Goal: Task Accomplishment & Management: Manage account settings

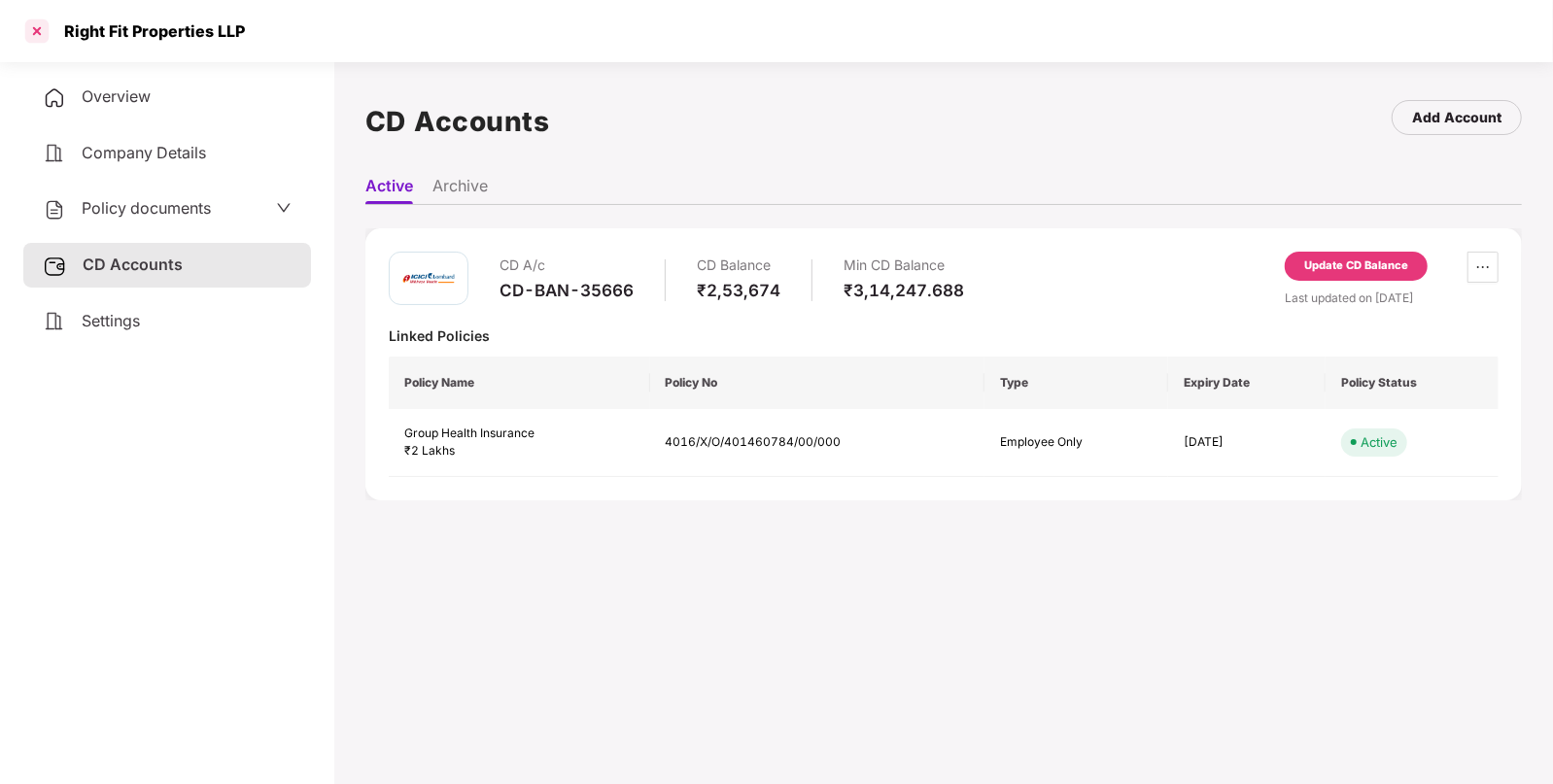
click at [33, 23] on div at bounding box center [36, 31] width 31 height 31
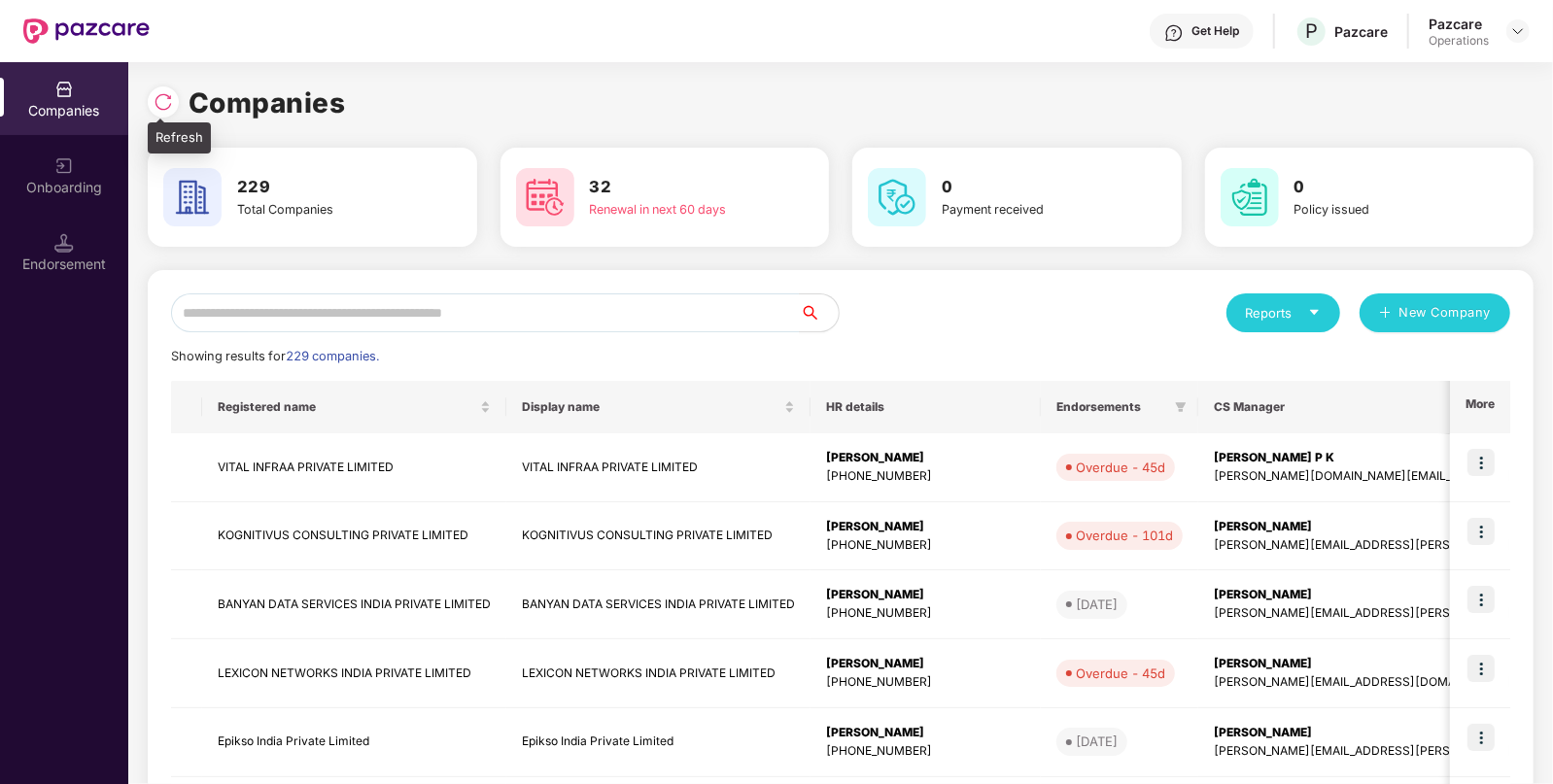
click at [156, 92] on img at bounding box center [163, 101] width 19 height 19
click at [374, 307] on input "text" at bounding box center [485, 313] width 629 height 39
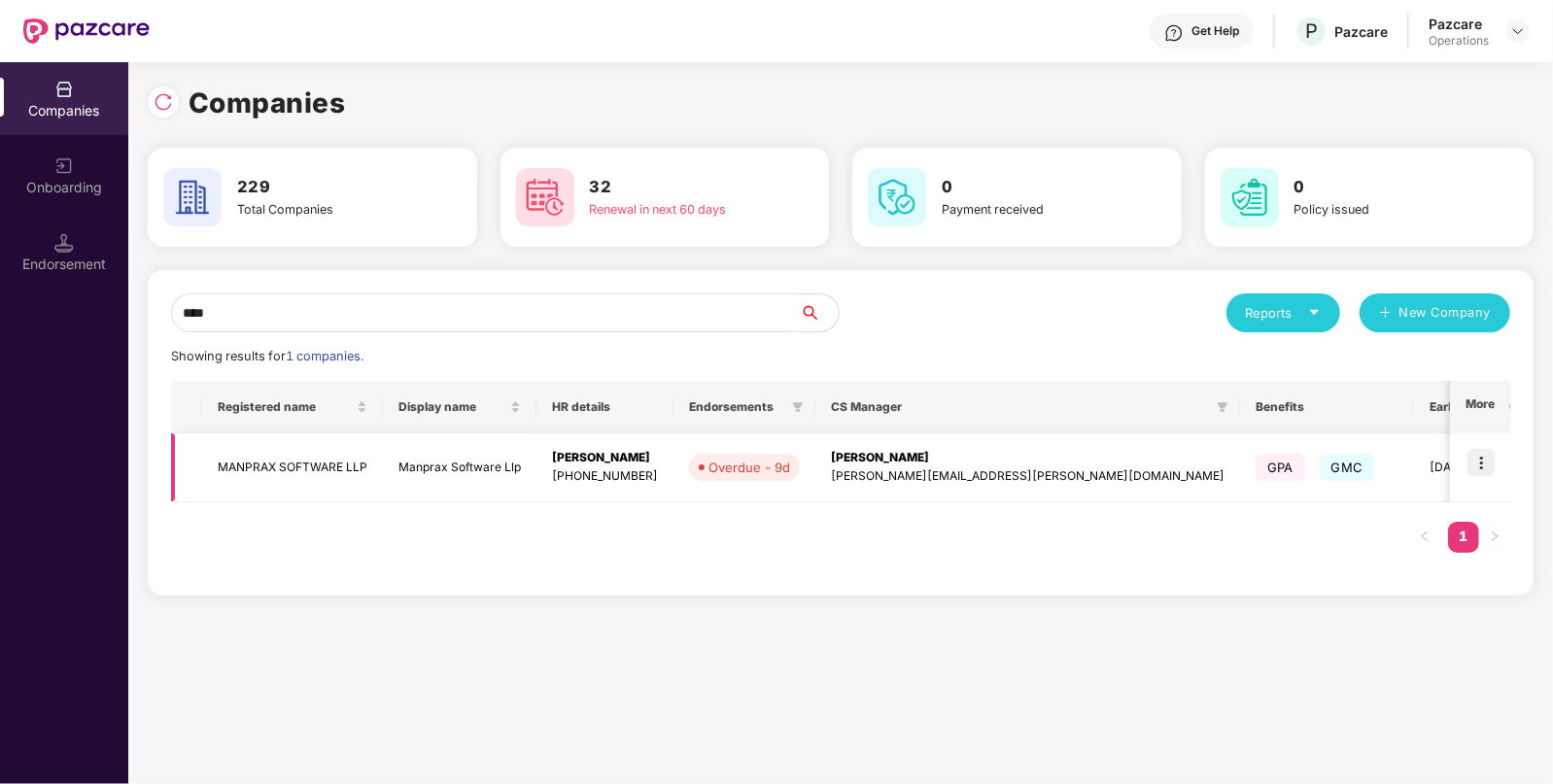
type input "****"
click at [291, 467] on td "MANPRAX SOFTWARE LLP" at bounding box center [292, 467] width 181 height 69
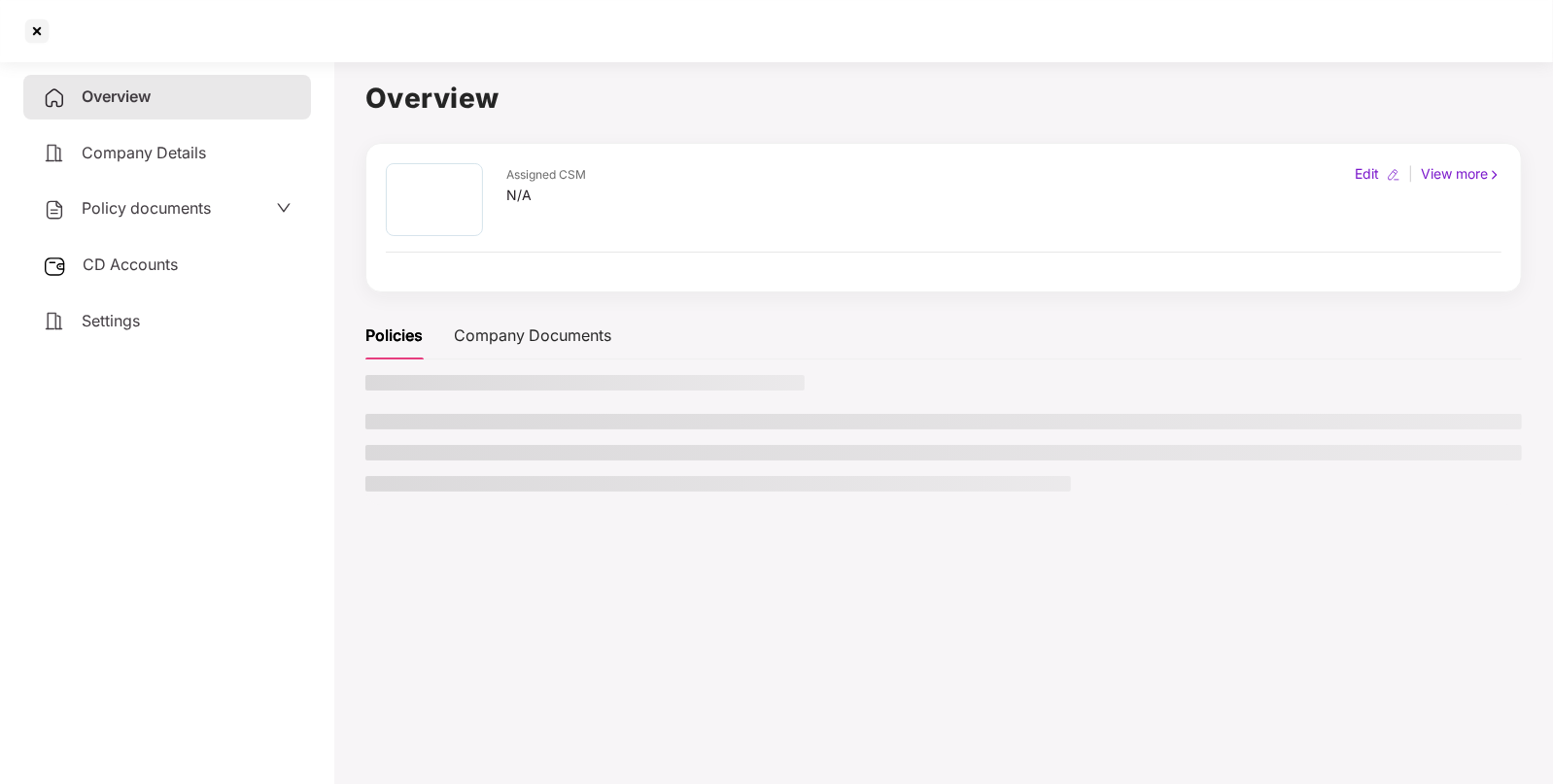
click at [183, 259] on div "CD Accounts" at bounding box center [167, 265] width 288 height 45
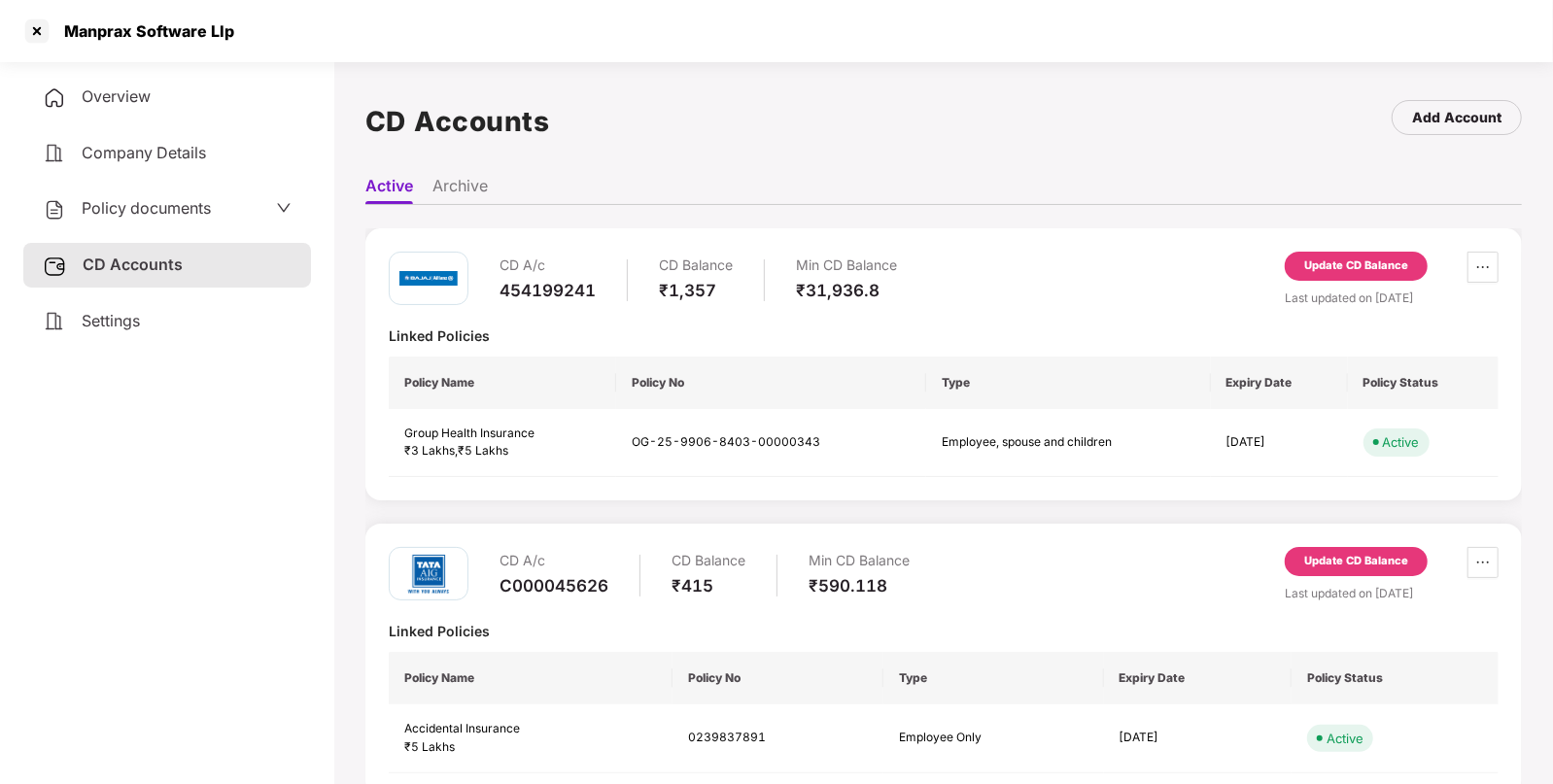
click at [76, 29] on div "Manprax Software Llp" at bounding box center [144, 30] width 182 height 19
copy div "Manprax Software Llp"
click at [27, 32] on div at bounding box center [36, 31] width 31 height 31
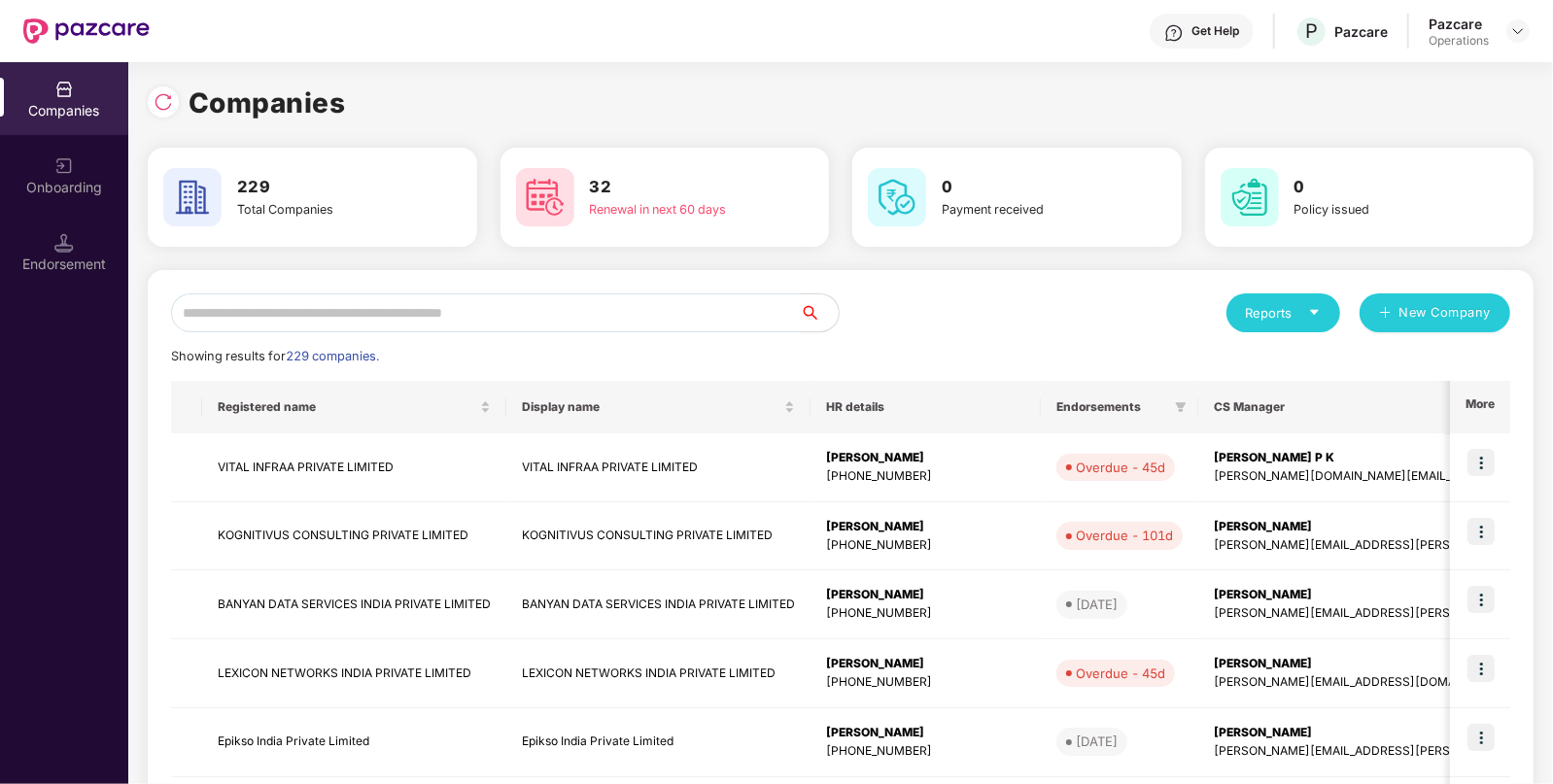
click at [336, 316] on input "text" at bounding box center [485, 313] width 629 height 39
paste input "**********"
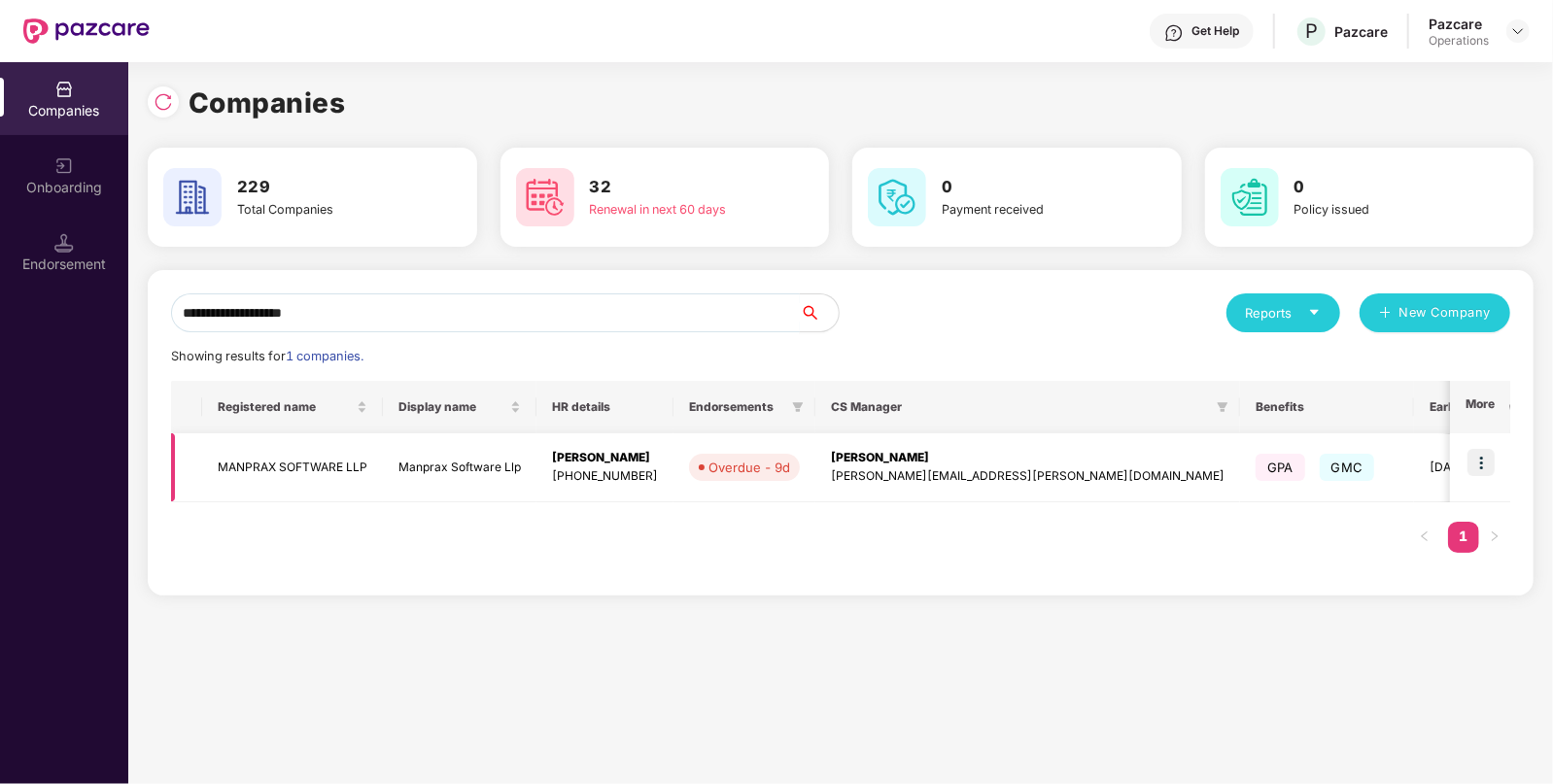
type input "**********"
click at [1481, 464] on img at bounding box center [1480, 461] width 27 height 27
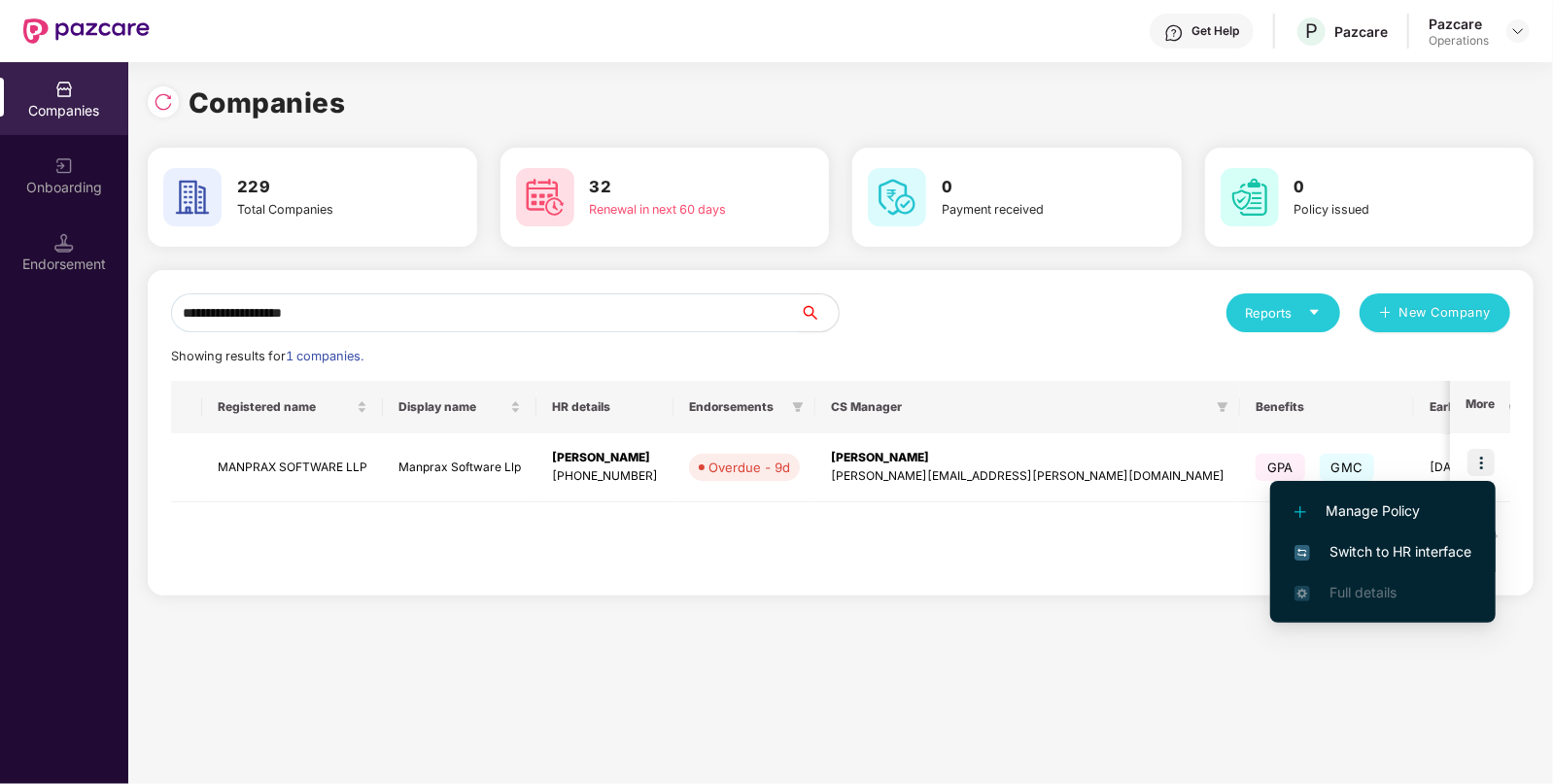
click at [1396, 546] on span "Switch to HR interface" at bounding box center [1382, 551] width 177 height 21
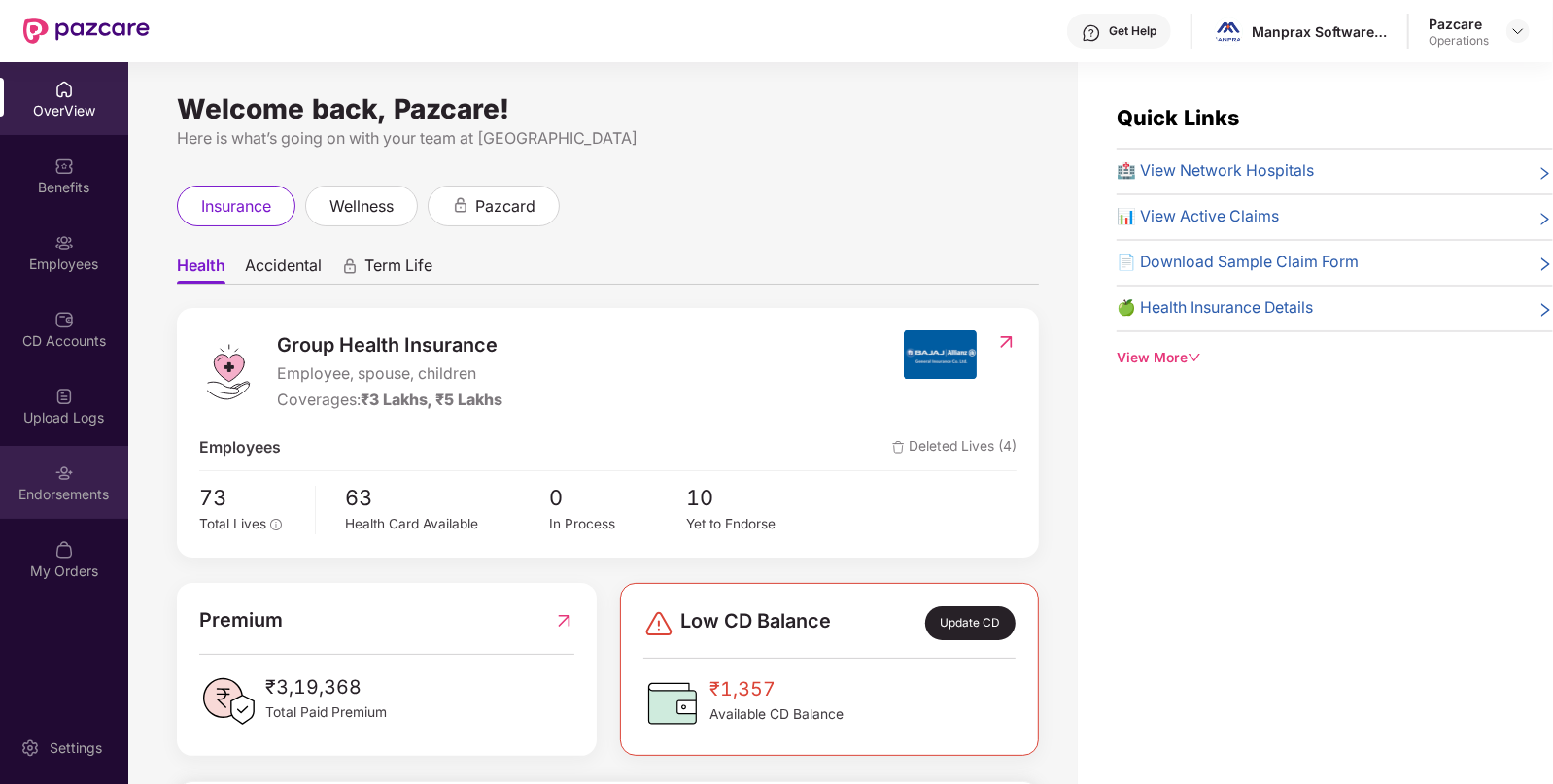
click at [67, 490] on div "Endorsements" at bounding box center [64, 493] width 128 height 19
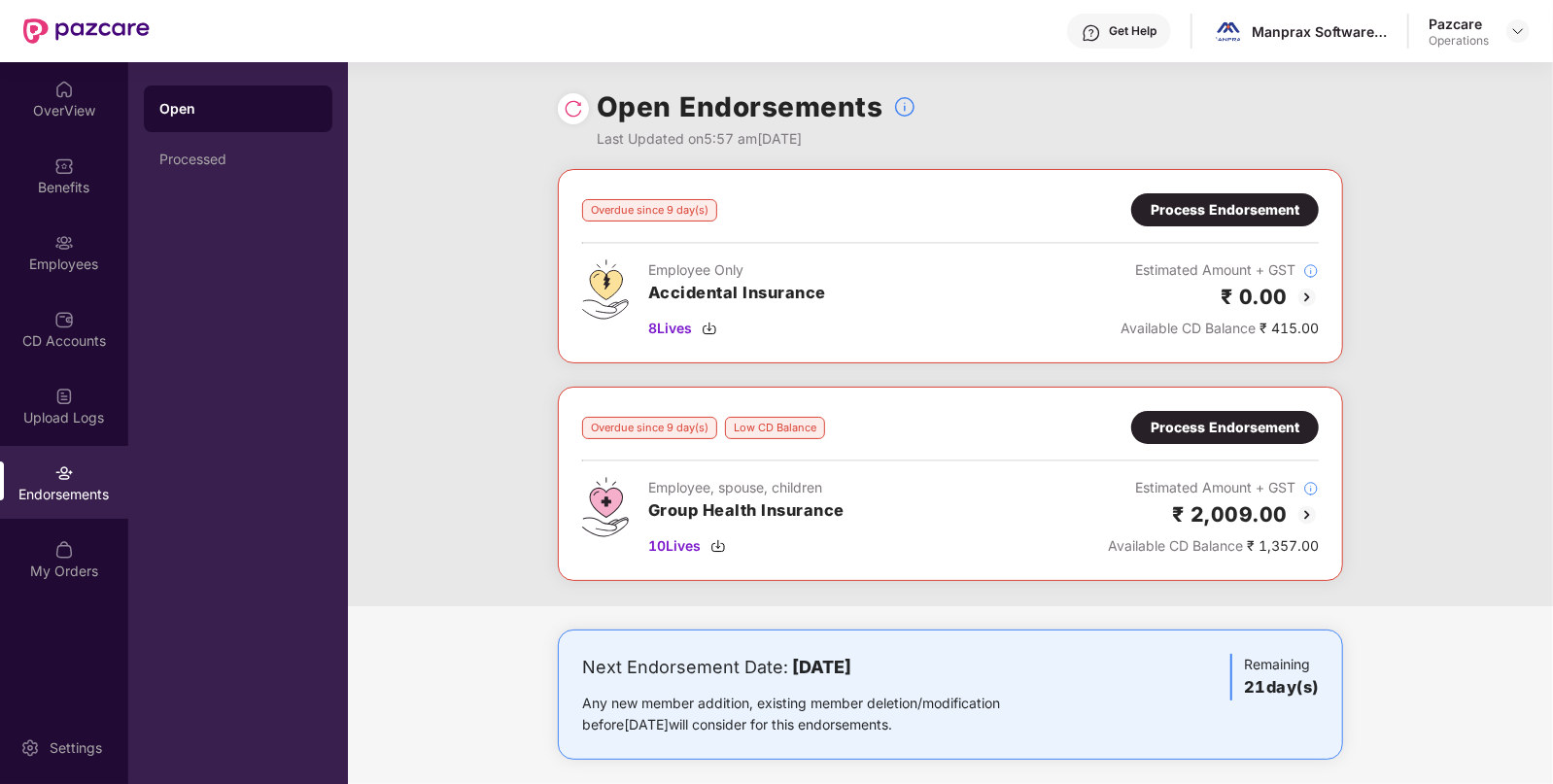
click at [1302, 508] on img at bounding box center [1306, 514] width 23 height 23
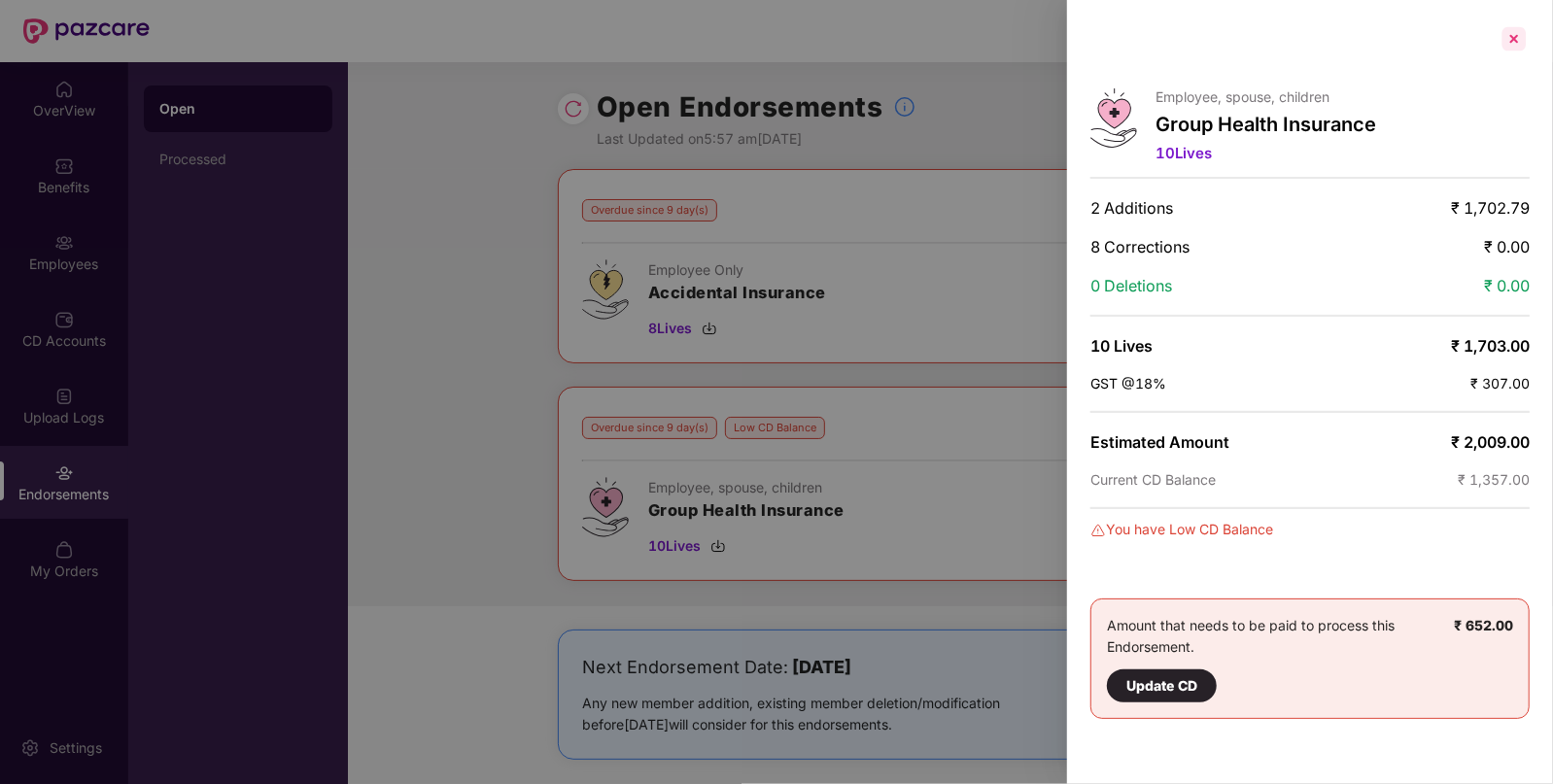
click at [1512, 34] on div at bounding box center [1514, 38] width 31 height 31
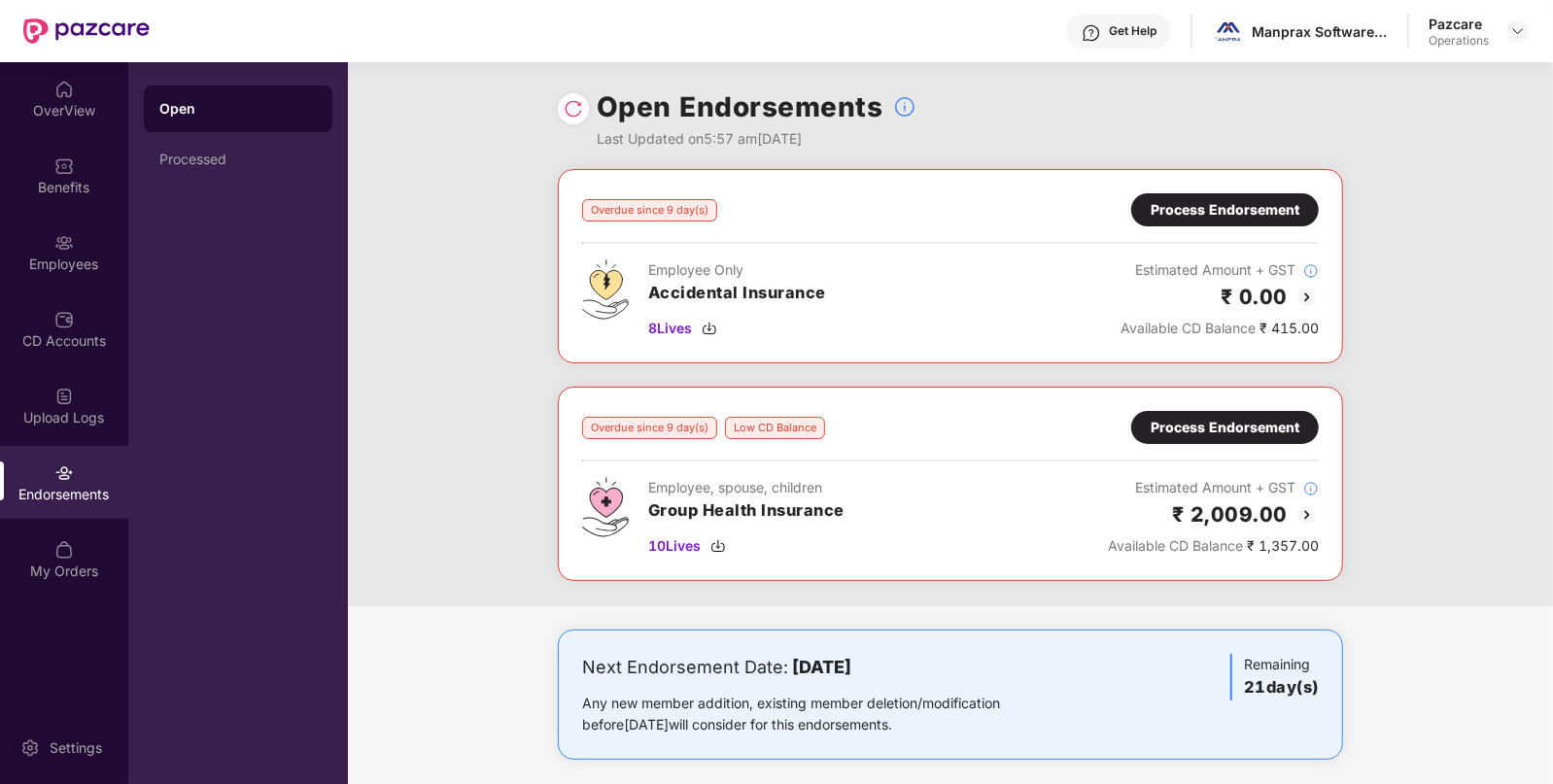
click at [1229, 426] on div "Process Endorsement" at bounding box center [1224, 426] width 149 height 21
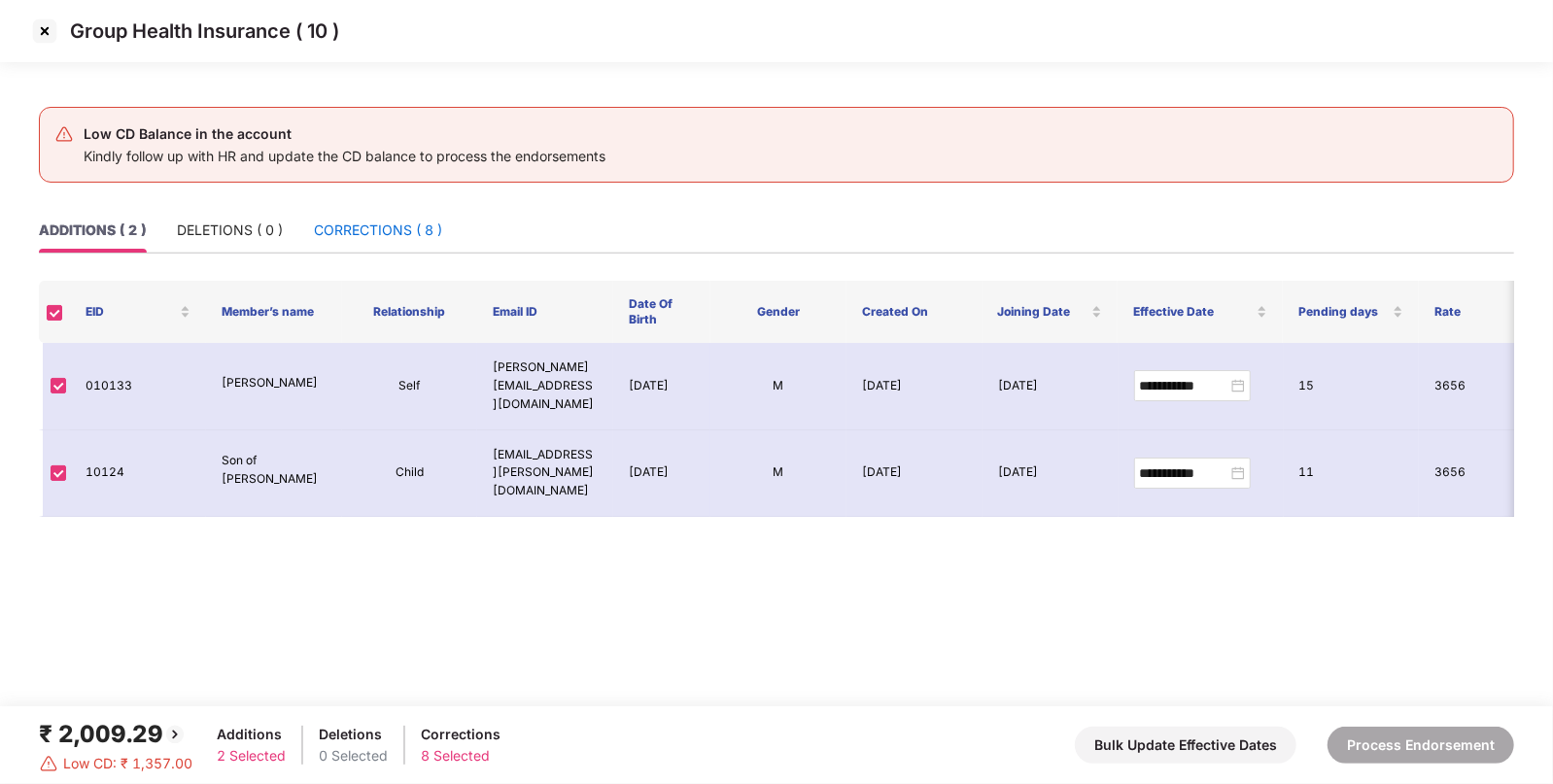
click at [355, 231] on div "CORRECTIONS ( 8 )" at bounding box center [378, 230] width 128 height 21
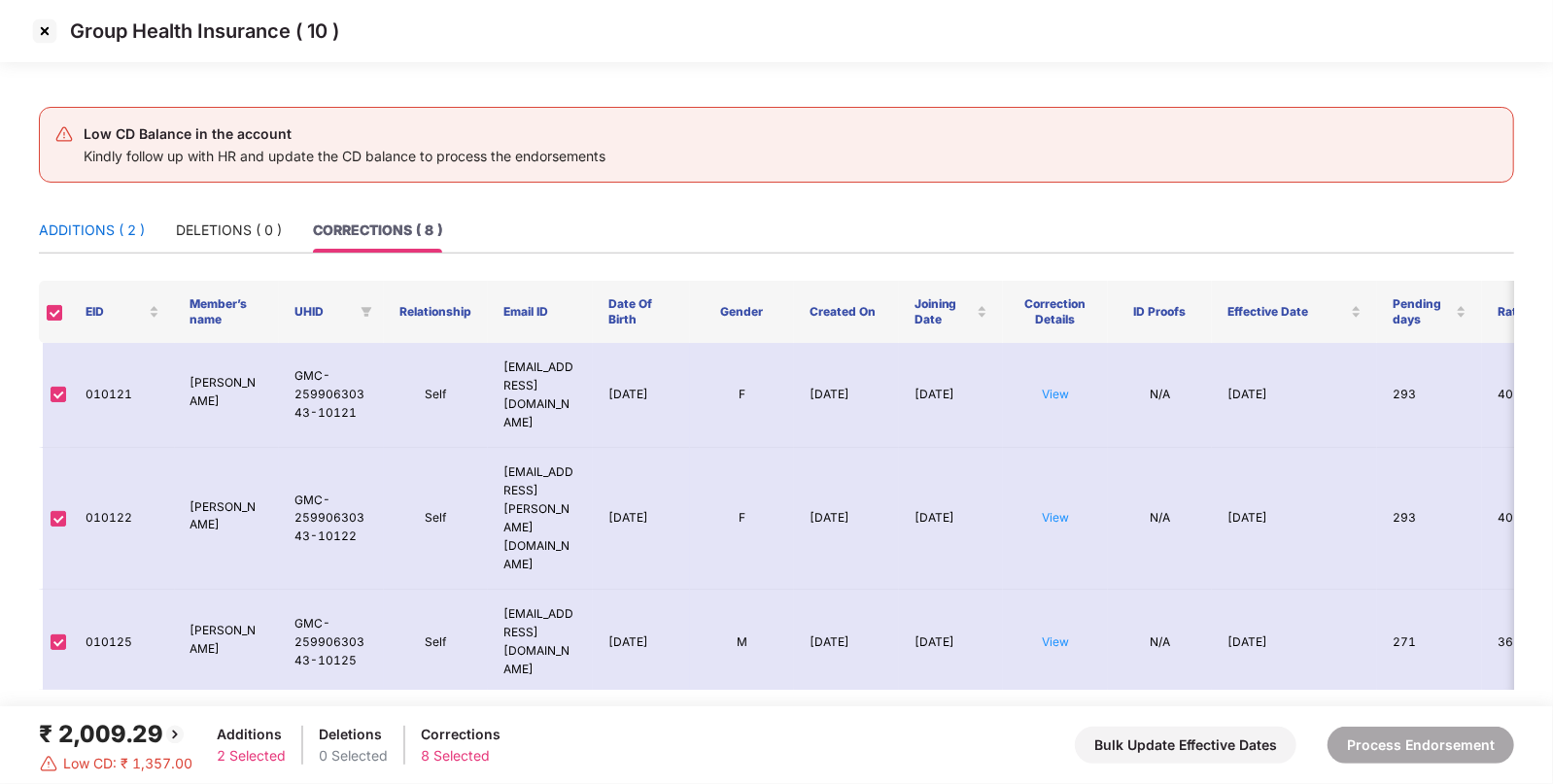
click at [94, 222] on div "ADDITIONS ( 2 )" at bounding box center [92, 230] width 106 height 21
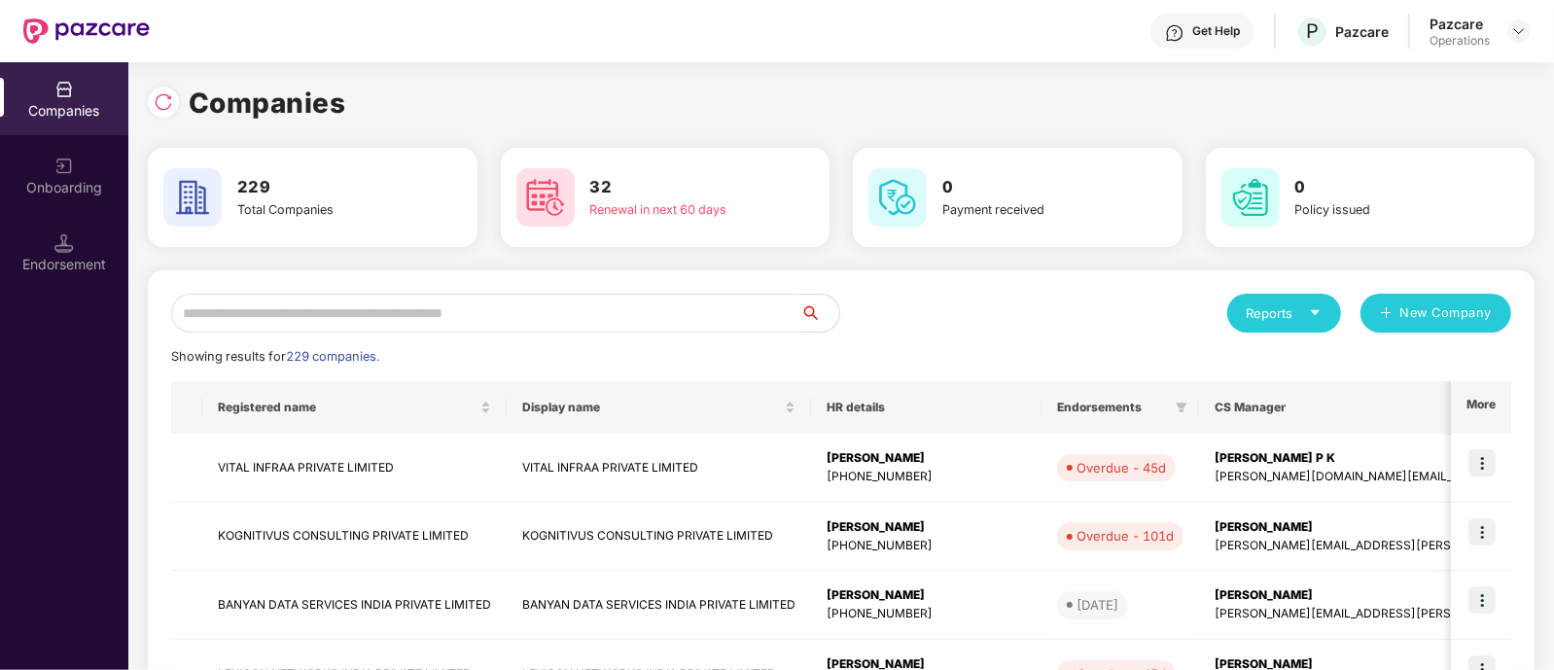
click at [267, 316] on input "text" at bounding box center [485, 313] width 629 height 39
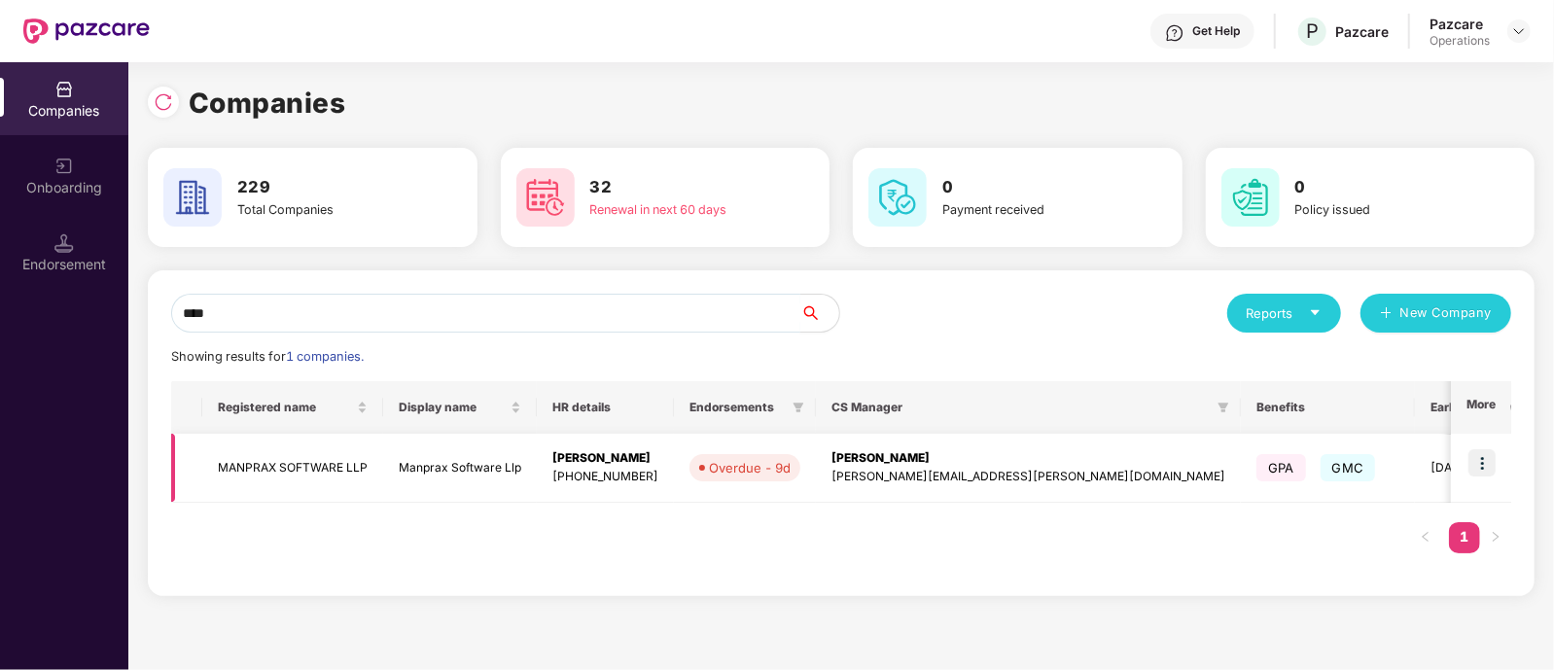
type input "****"
click at [279, 451] on td "MANPRAX SOFTWARE LLP" at bounding box center [292, 468] width 181 height 69
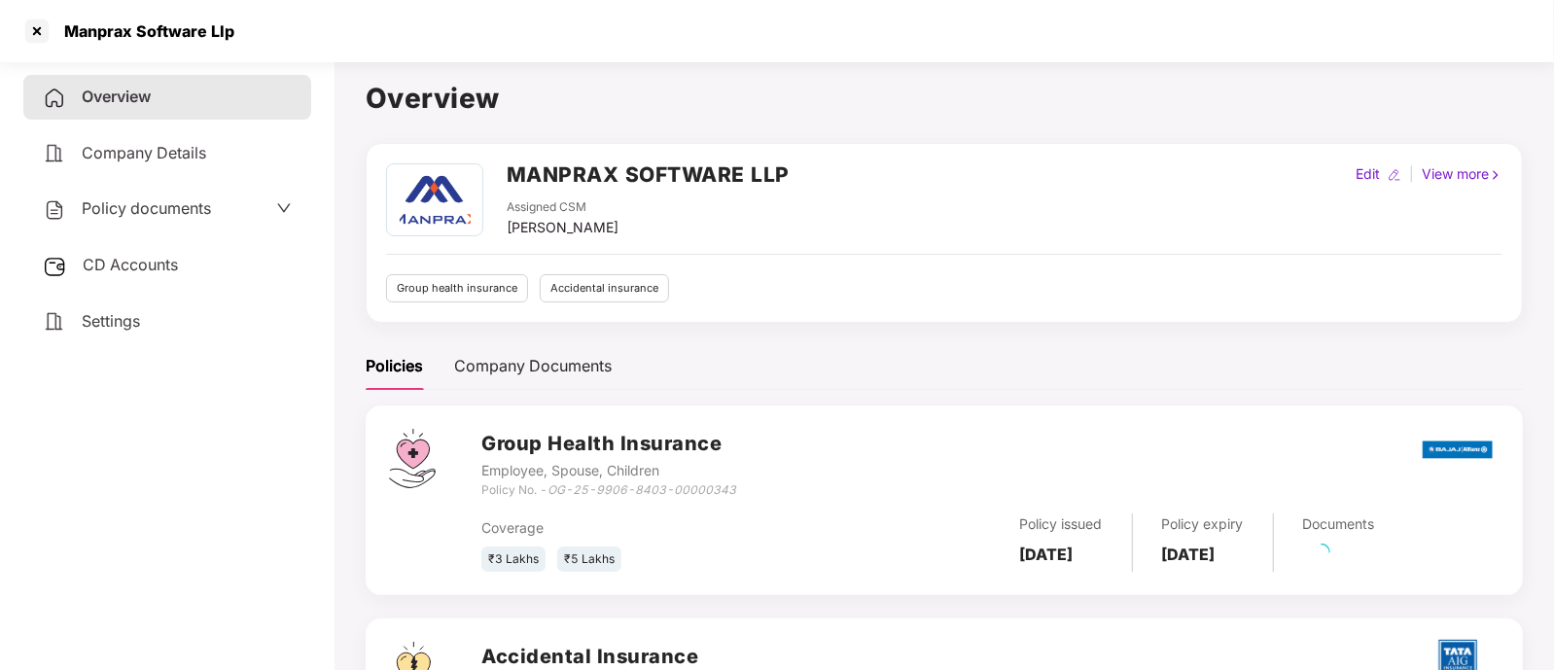
click at [122, 269] on span "CD Accounts" at bounding box center [130, 264] width 95 height 19
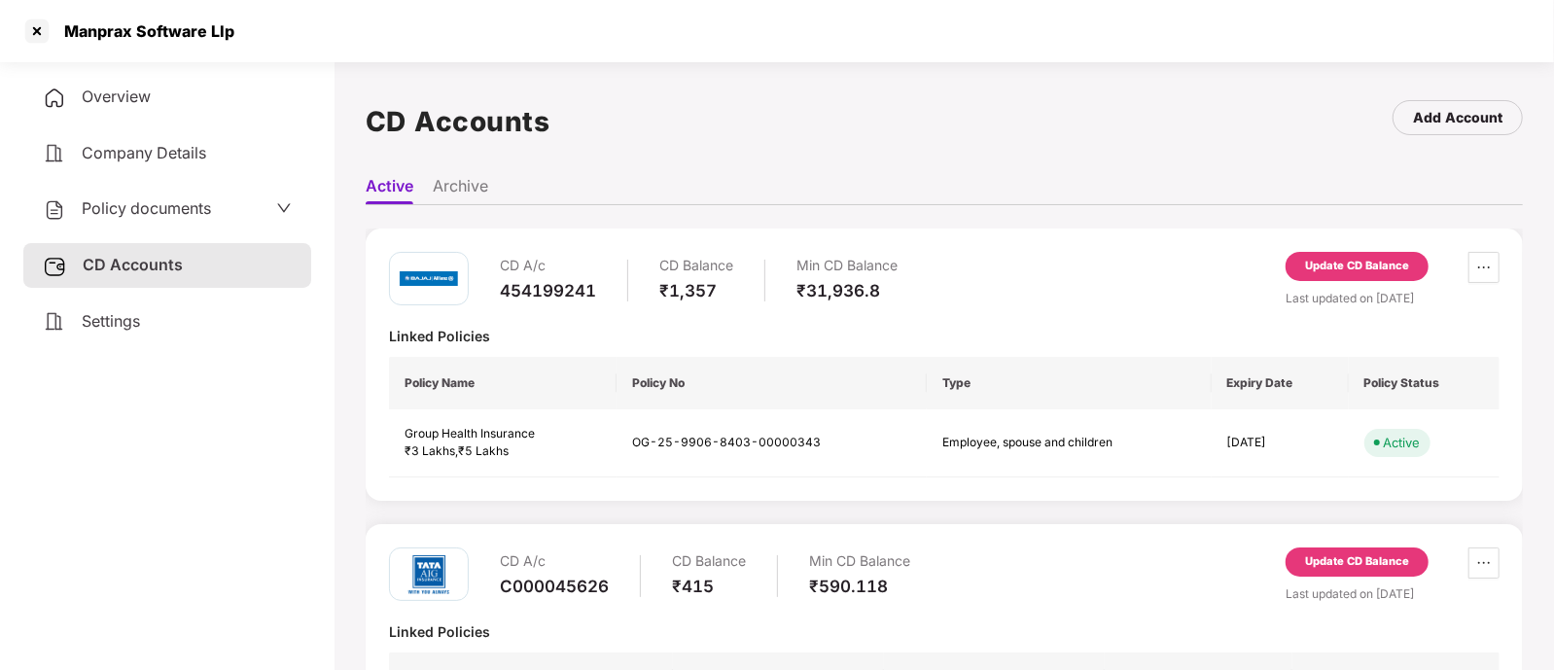
click at [1326, 270] on div "Update CD Balance" at bounding box center [1357, 267] width 104 height 18
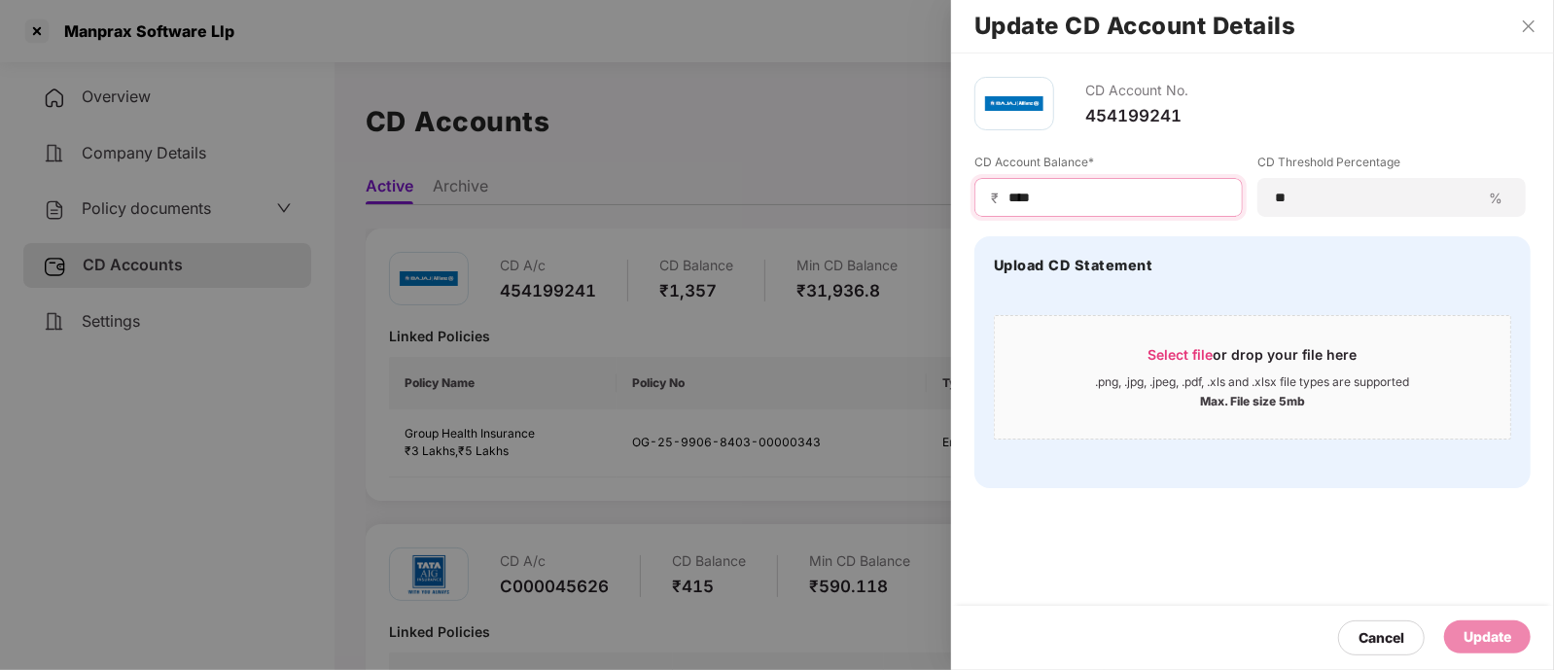
click at [1031, 199] on input "****" at bounding box center [1117, 198] width 220 height 20
type input "****"
click at [1465, 639] on div "Update" at bounding box center [1488, 636] width 48 height 21
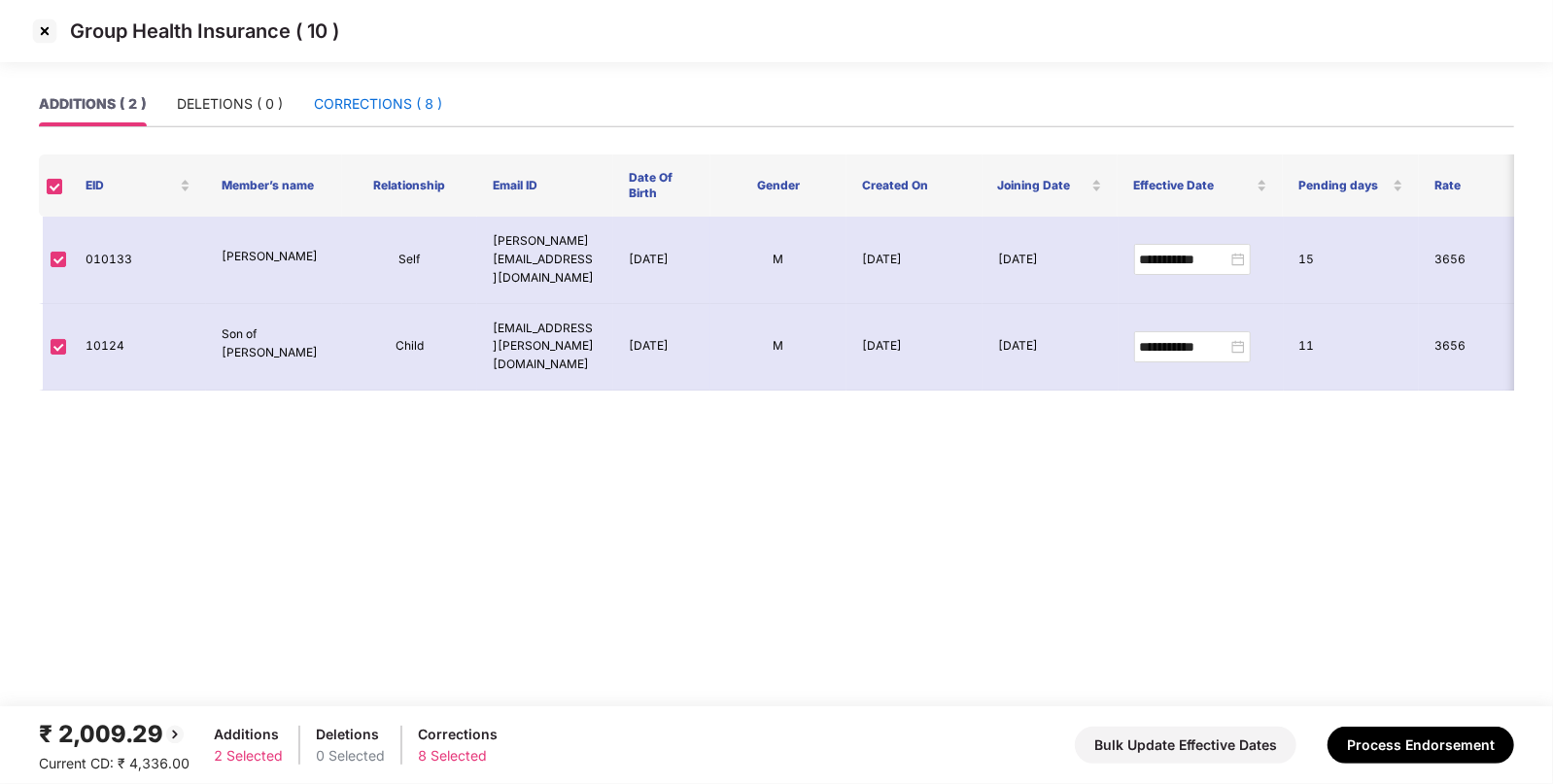
click at [364, 106] on div "CORRECTIONS ( 8 )" at bounding box center [378, 103] width 128 height 21
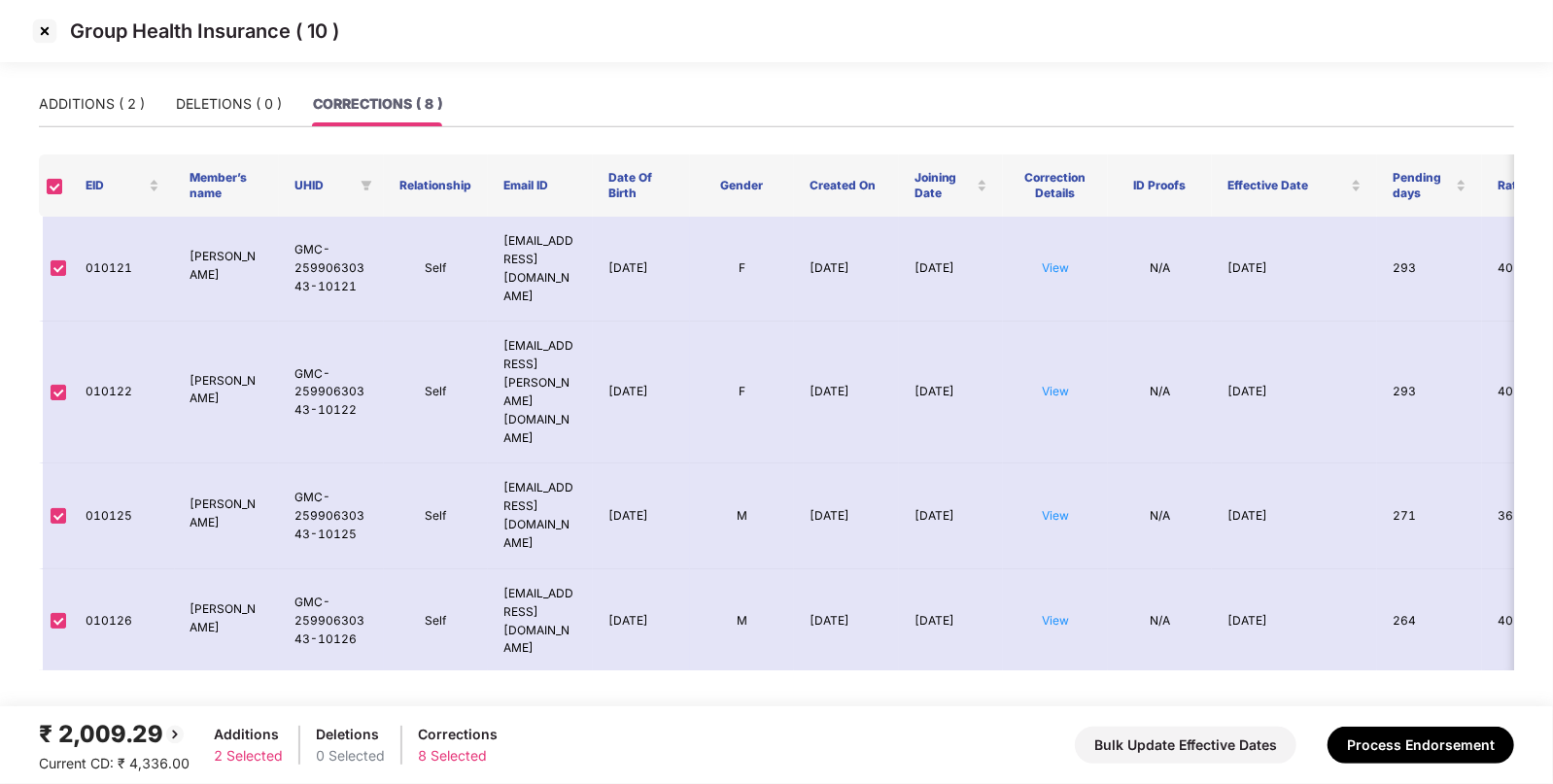
click at [44, 185] on th at bounding box center [54, 186] width 31 height 62
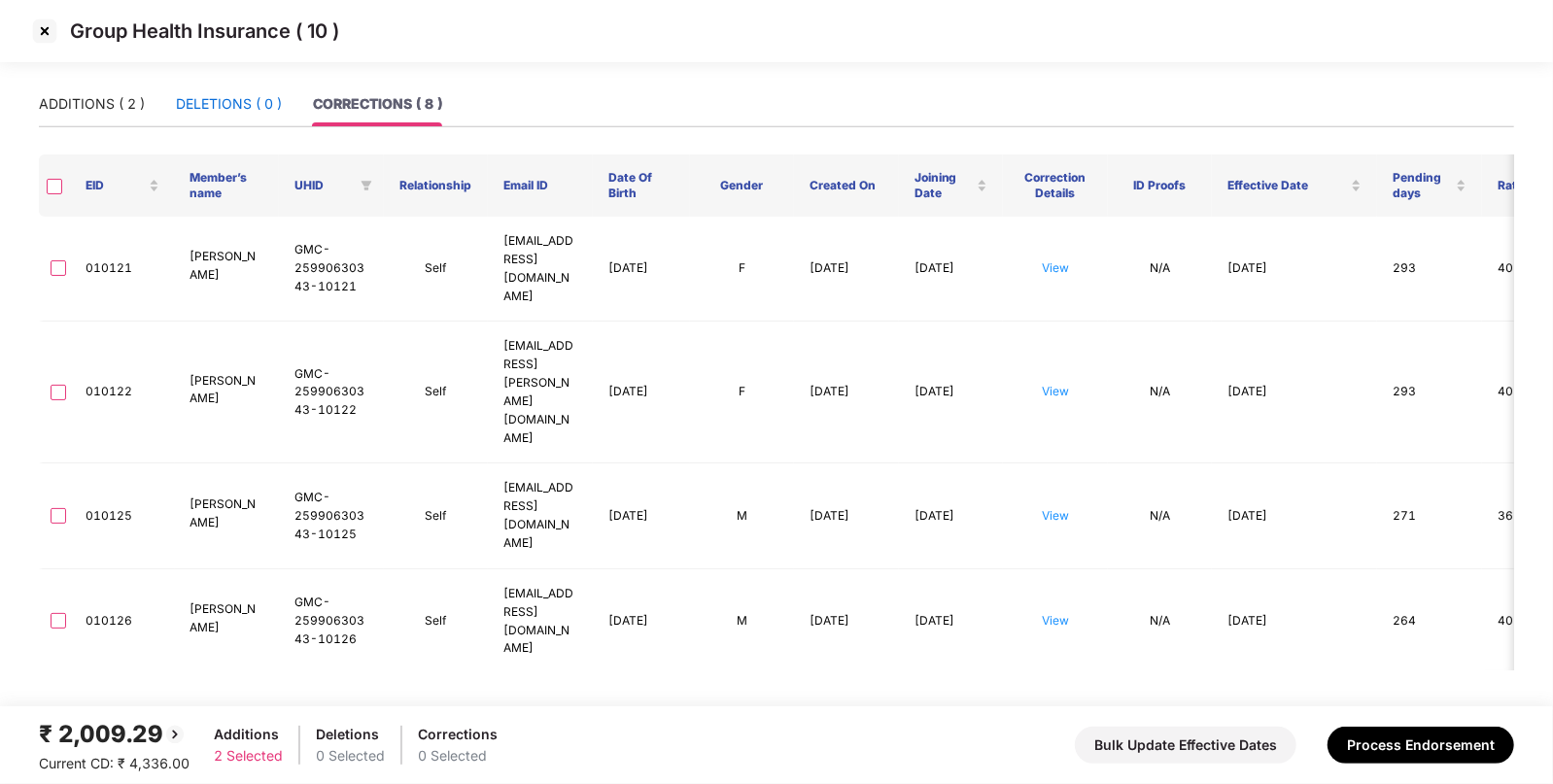
click at [238, 99] on div "DELETIONS ( 0 )" at bounding box center [229, 103] width 106 height 21
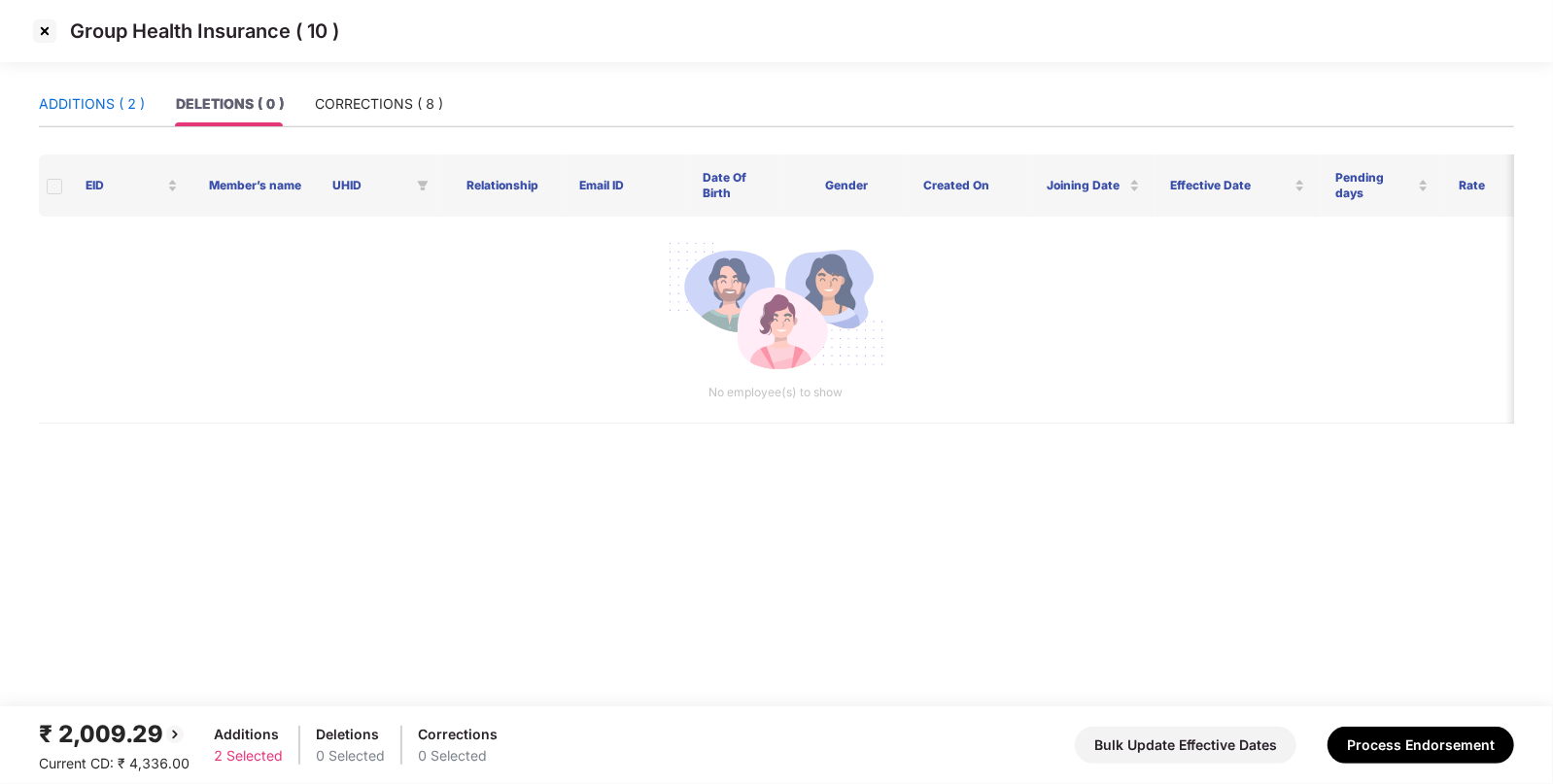
click at [110, 102] on div "ADDITIONS ( 2 )" at bounding box center [92, 103] width 106 height 21
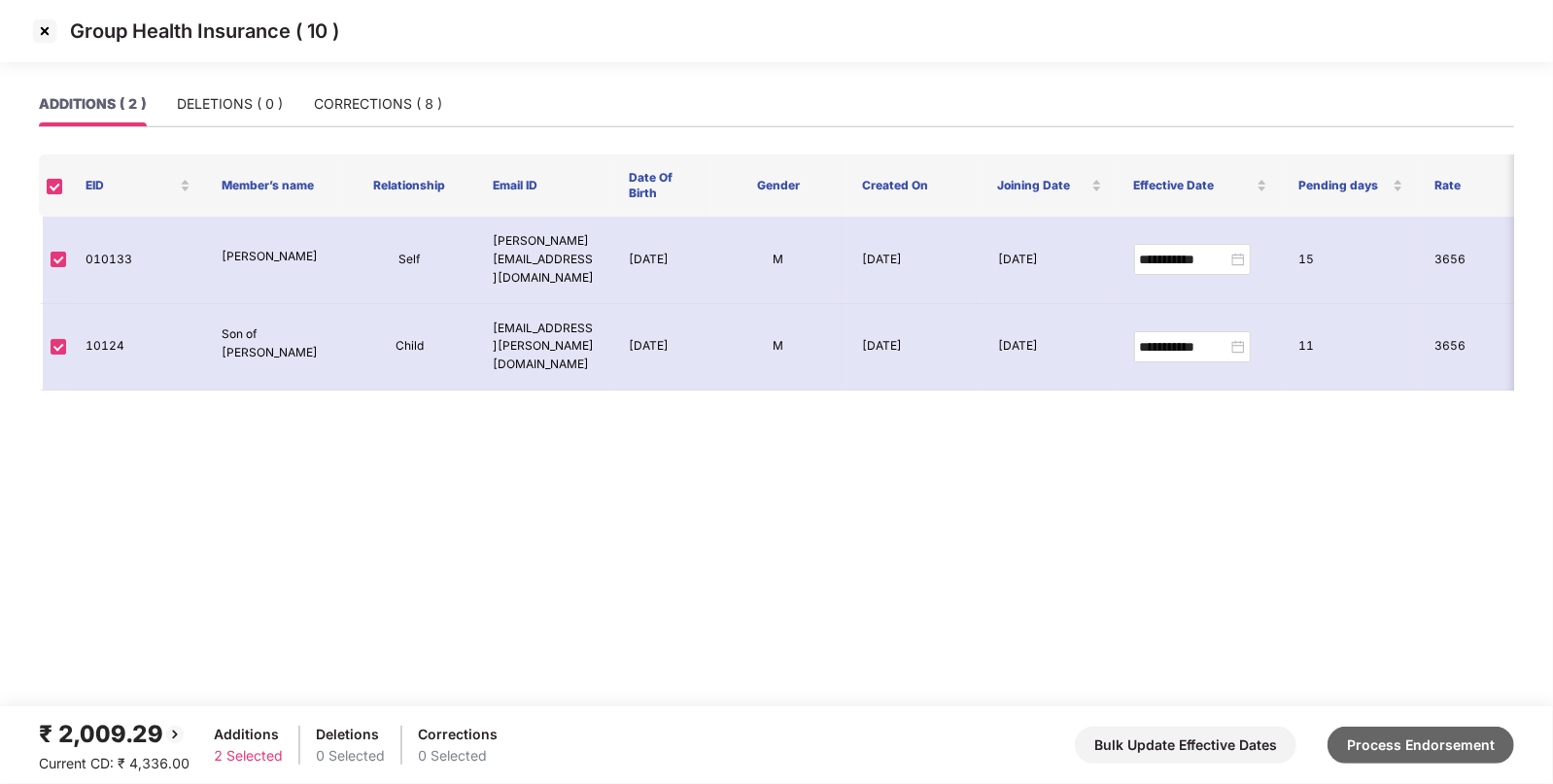
click at [1388, 731] on button "Process Endorsement" at bounding box center [1420, 744] width 187 height 37
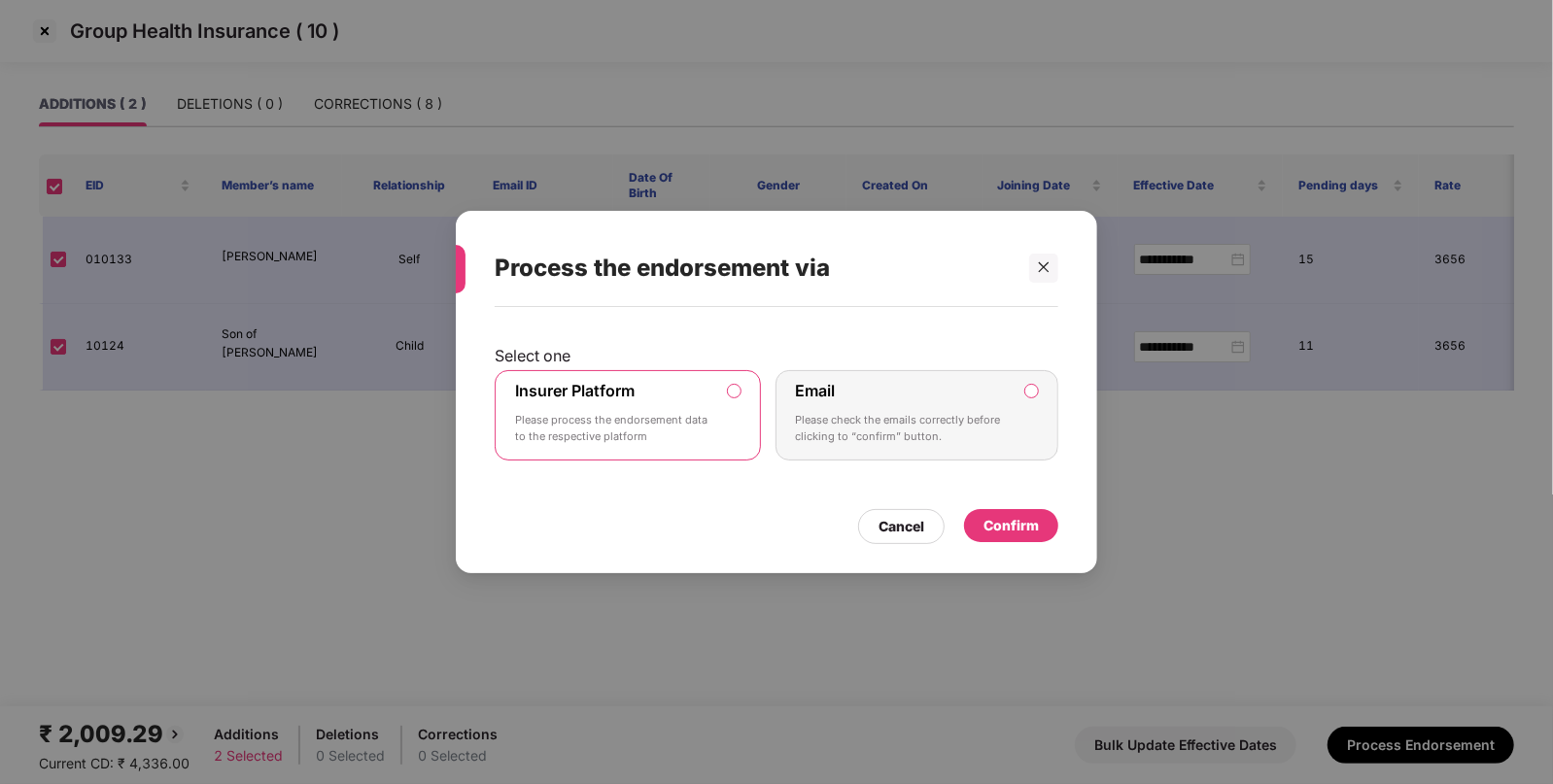
click at [1023, 519] on div "Confirm" at bounding box center [1010, 524] width 55 height 21
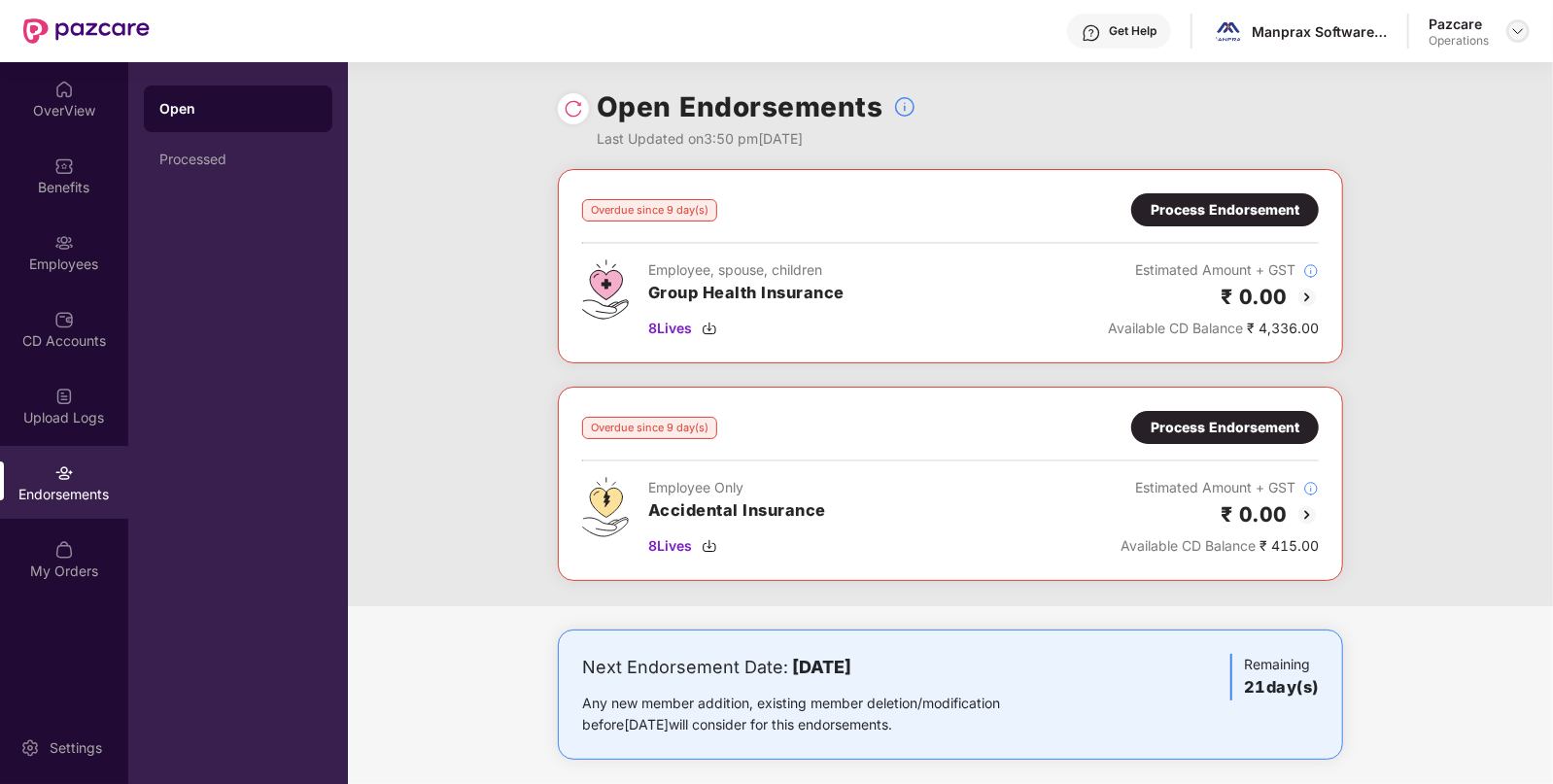
click at [1523, 36] on img at bounding box center [1518, 31] width 16 height 16
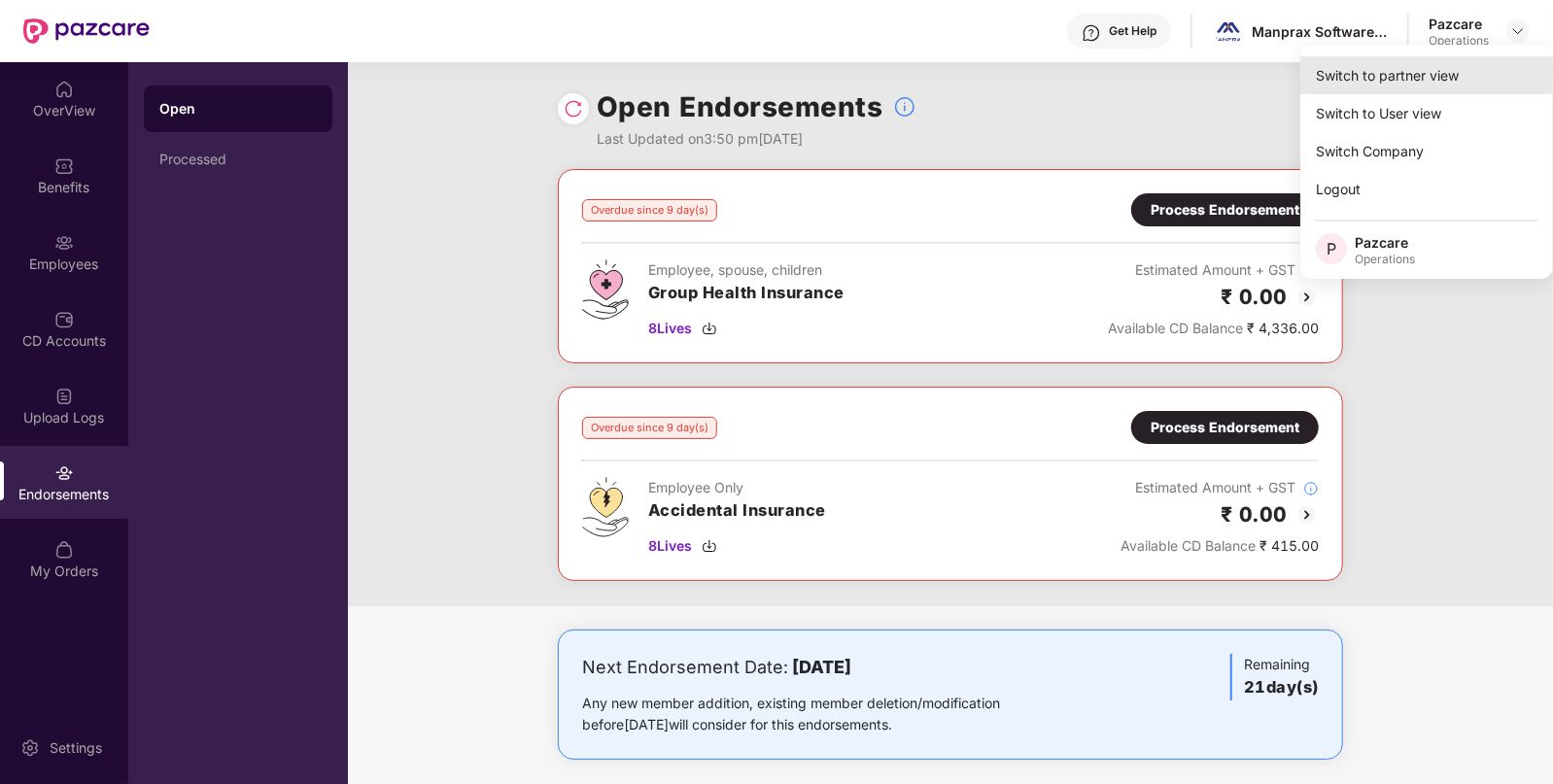
click at [1341, 88] on div "Switch to partner view" at bounding box center [1426, 75] width 253 height 38
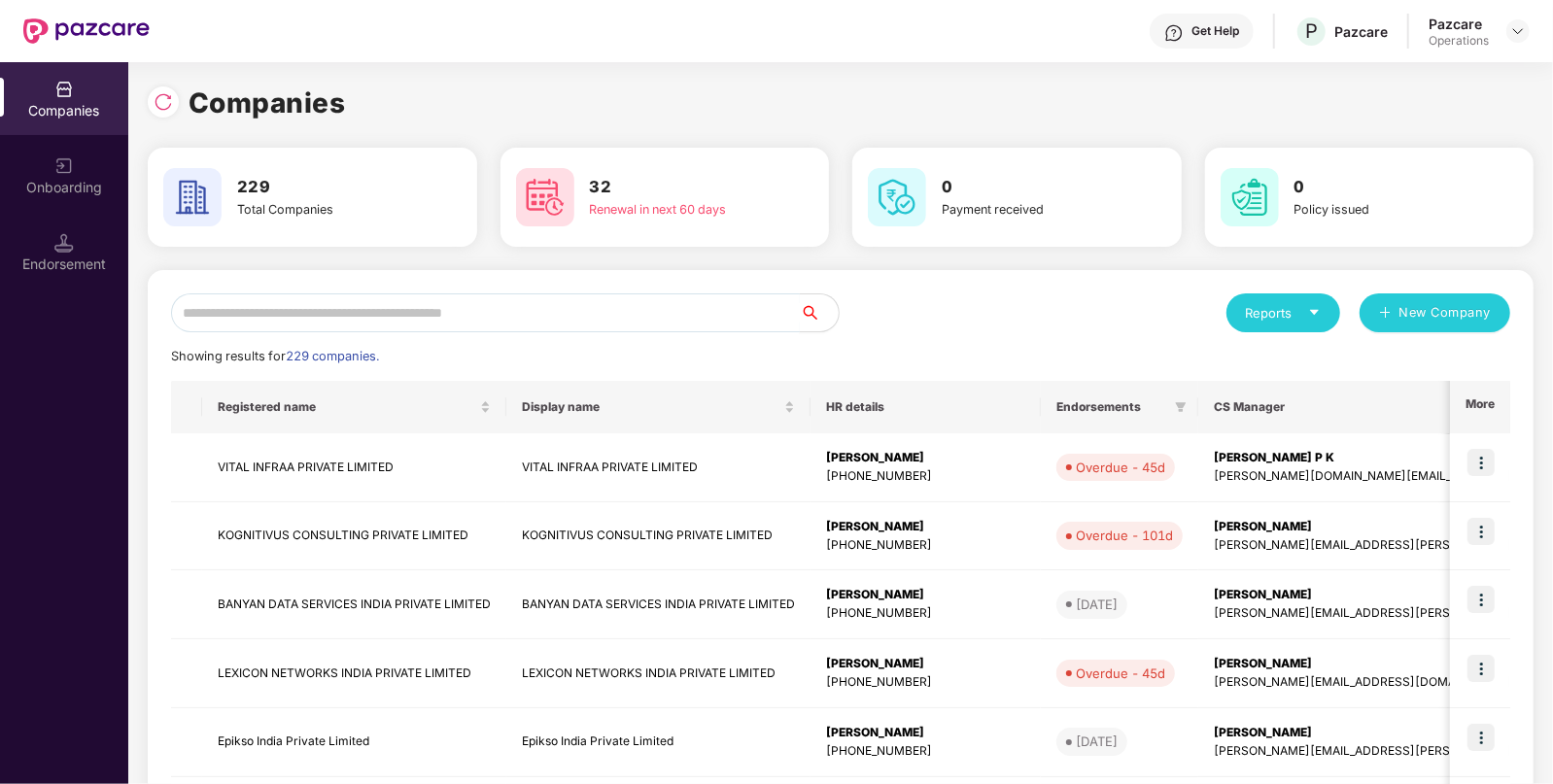
click at [222, 308] on input "text" at bounding box center [485, 313] width 629 height 39
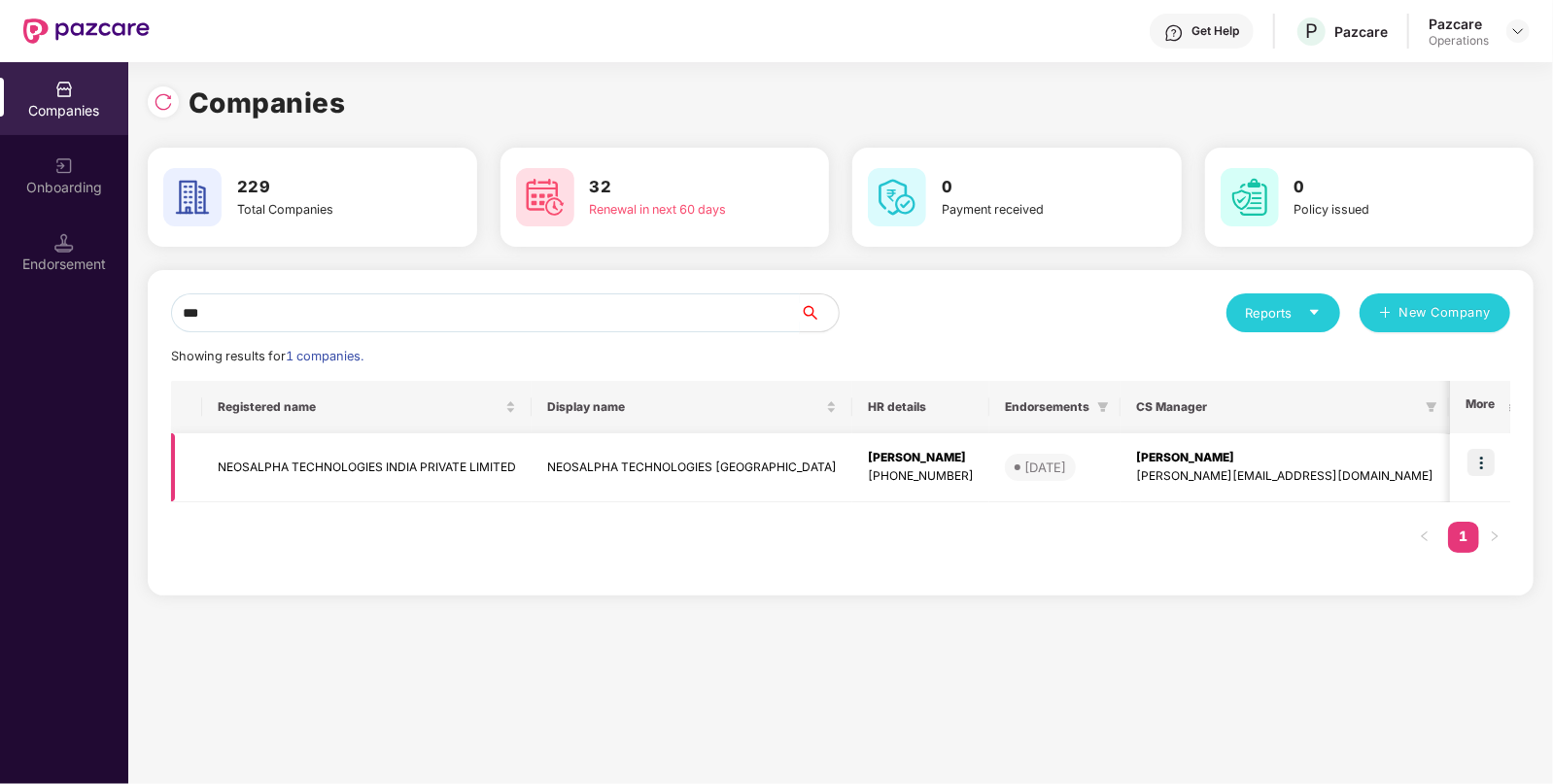
type input "***"
click at [248, 479] on td "NEOSALPHA TECHNOLOGIES INDIA PRIVATE LIMITED" at bounding box center [367, 467] width 330 height 69
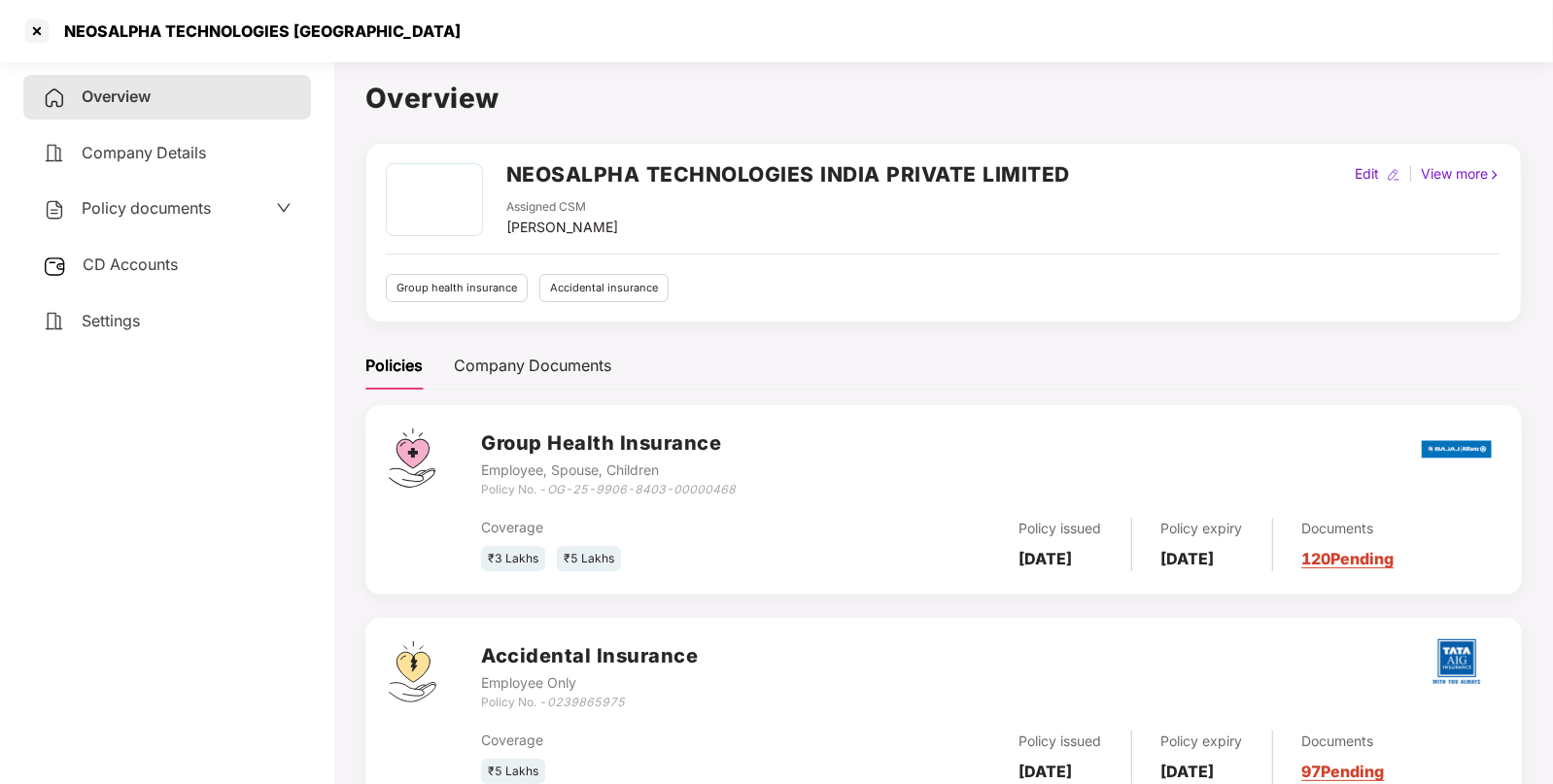
click at [176, 225] on div "Policy documents" at bounding box center [167, 209] width 288 height 45
click at [120, 200] on span "Policy documents" at bounding box center [146, 207] width 129 height 19
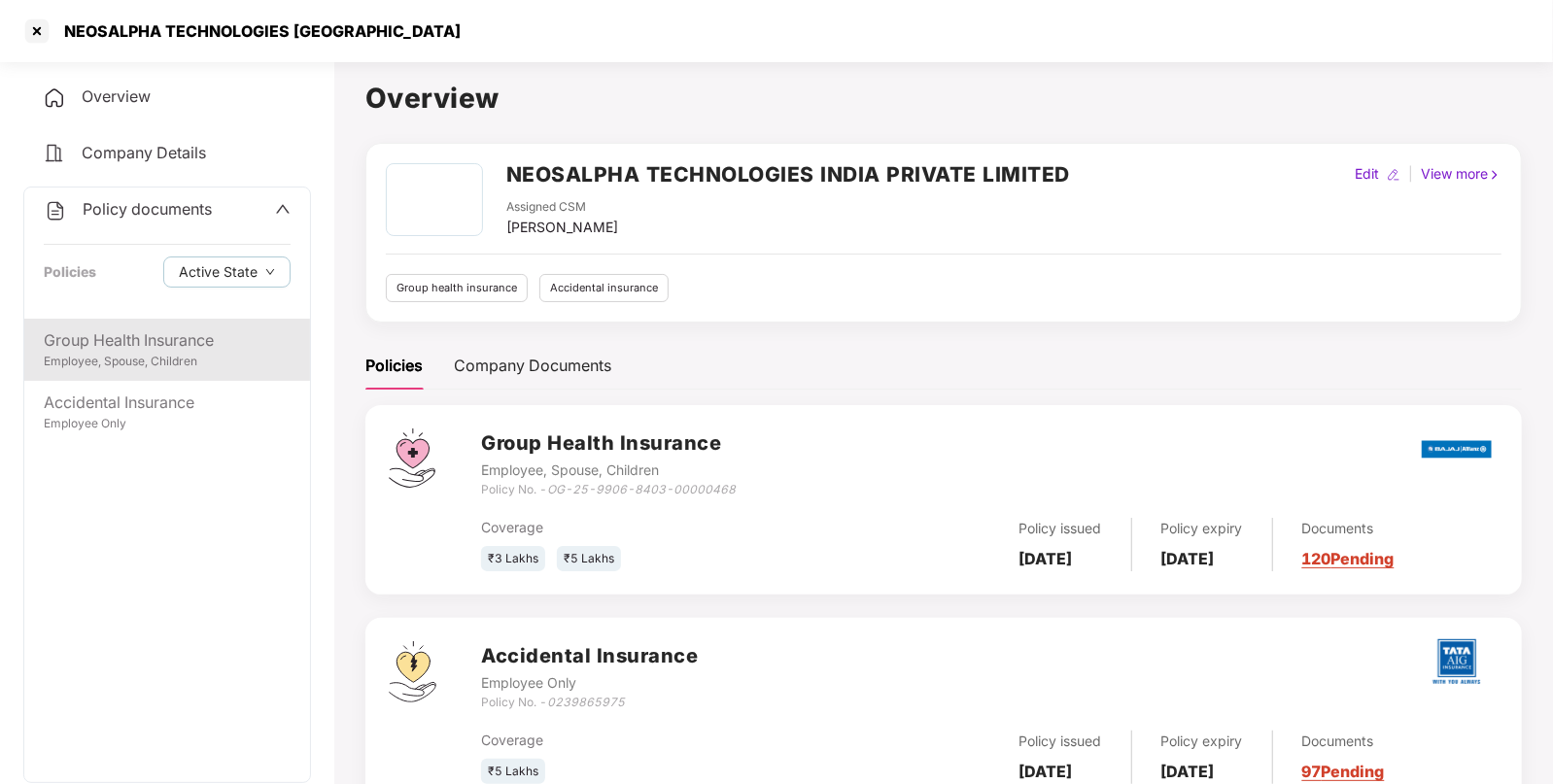
click at [133, 337] on div "Group Health Insurance" at bounding box center [167, 341] width 247 height 24
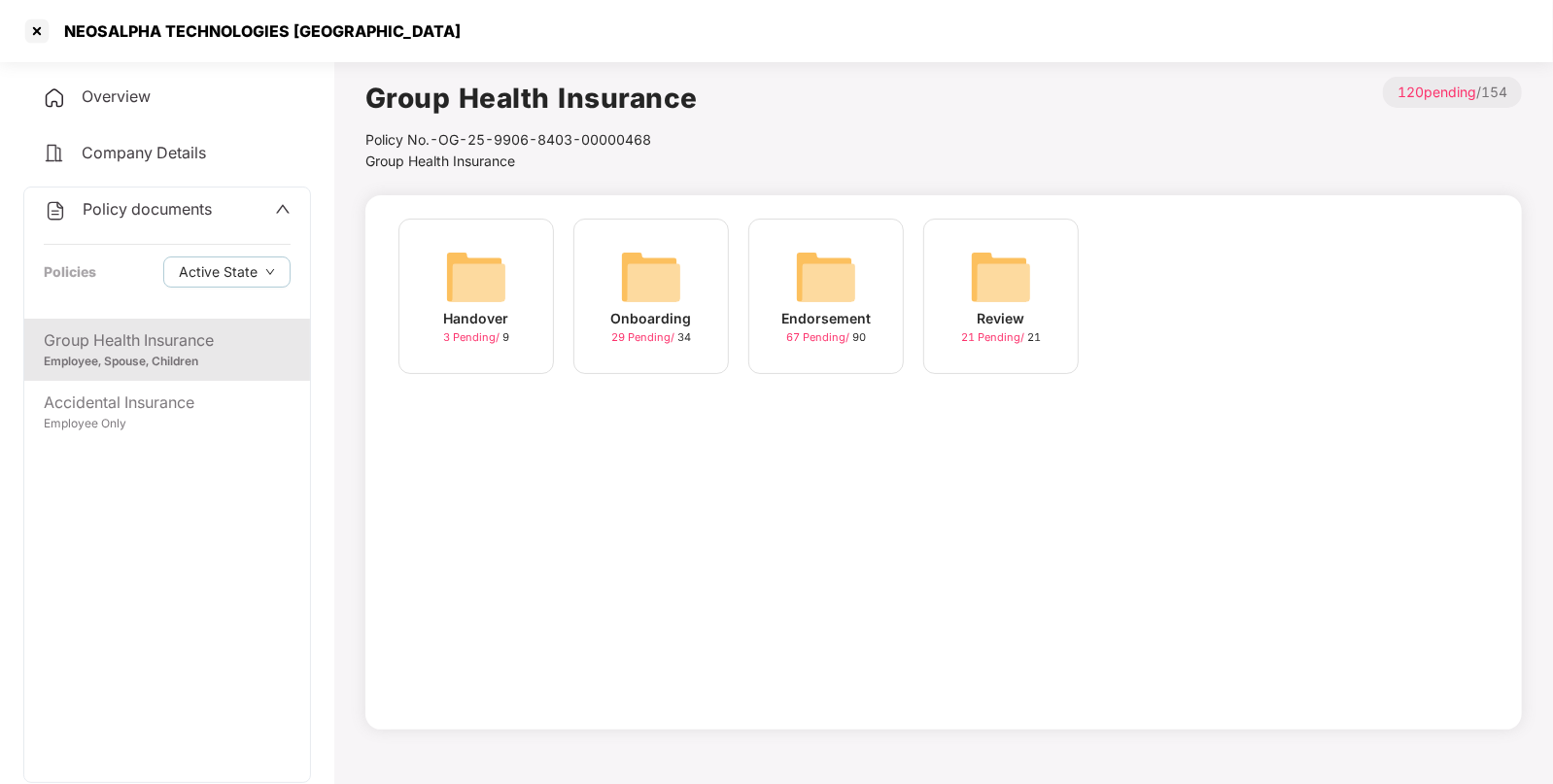
click at [808, 276] on img at bounding box center [825, 277] width 62 height 62
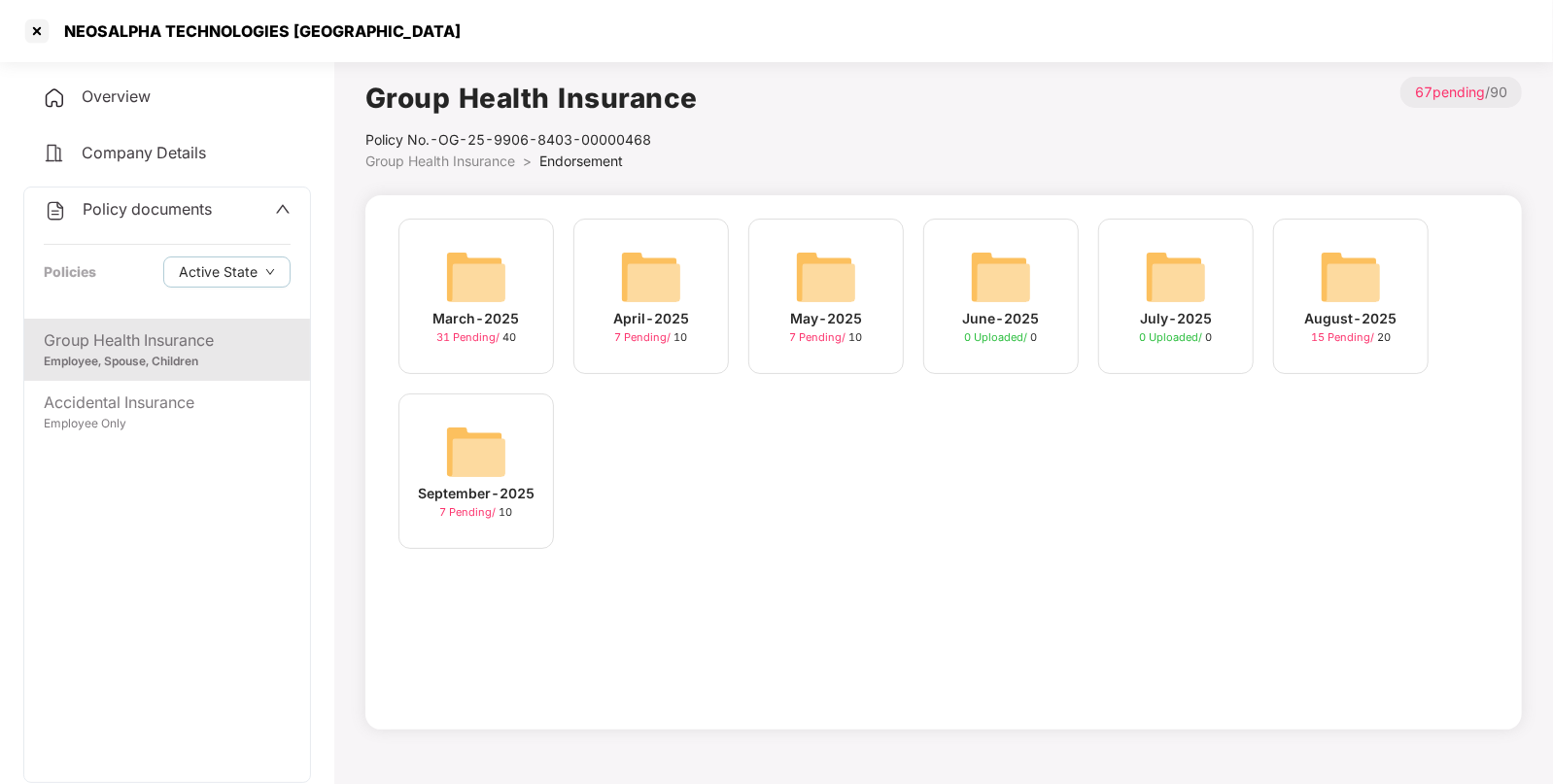
click at [447, 460] on img at bounding box center [476, 451] width 62 height 62
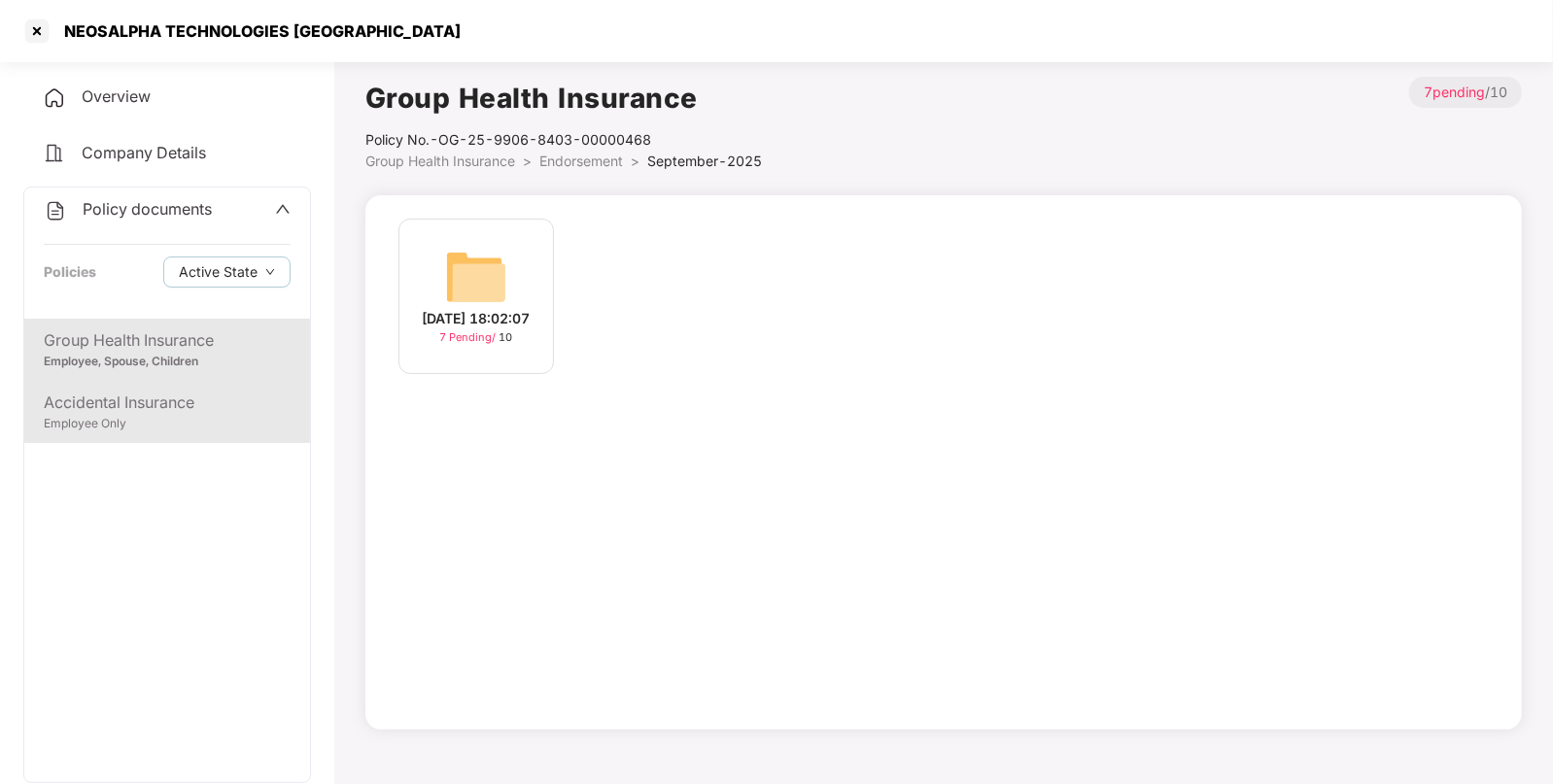
click at [158, 403] on div "Accidental Insurance" at bounding box center [167, 402] width 247 height 24
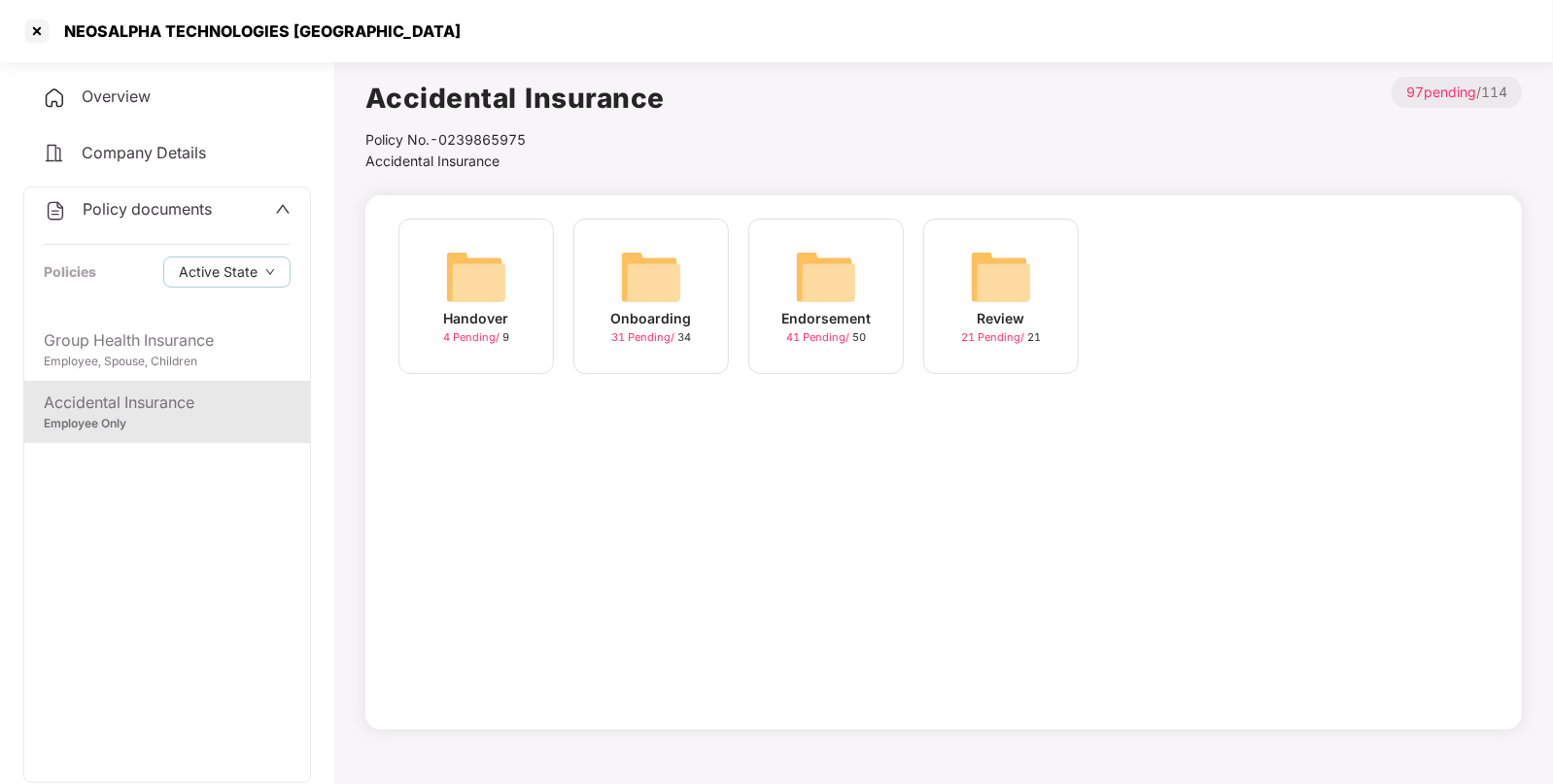
click at [862, 290] on div "Endorsement 41 Pending / 50" at bounding box center [826, 297] width 156 height 156
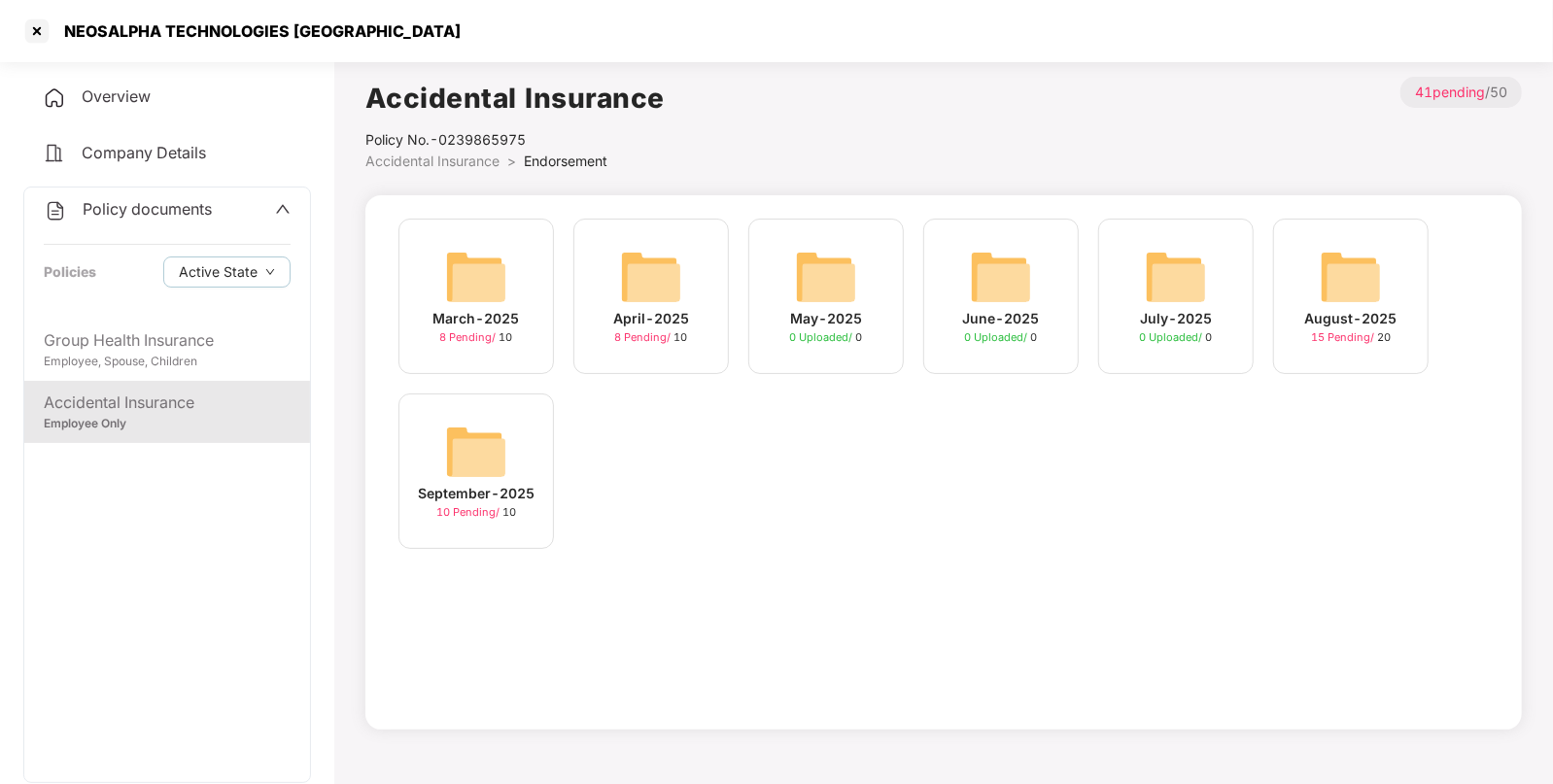
click at [455, 453] on img at bounding box center [476, 451] width 62 height 62
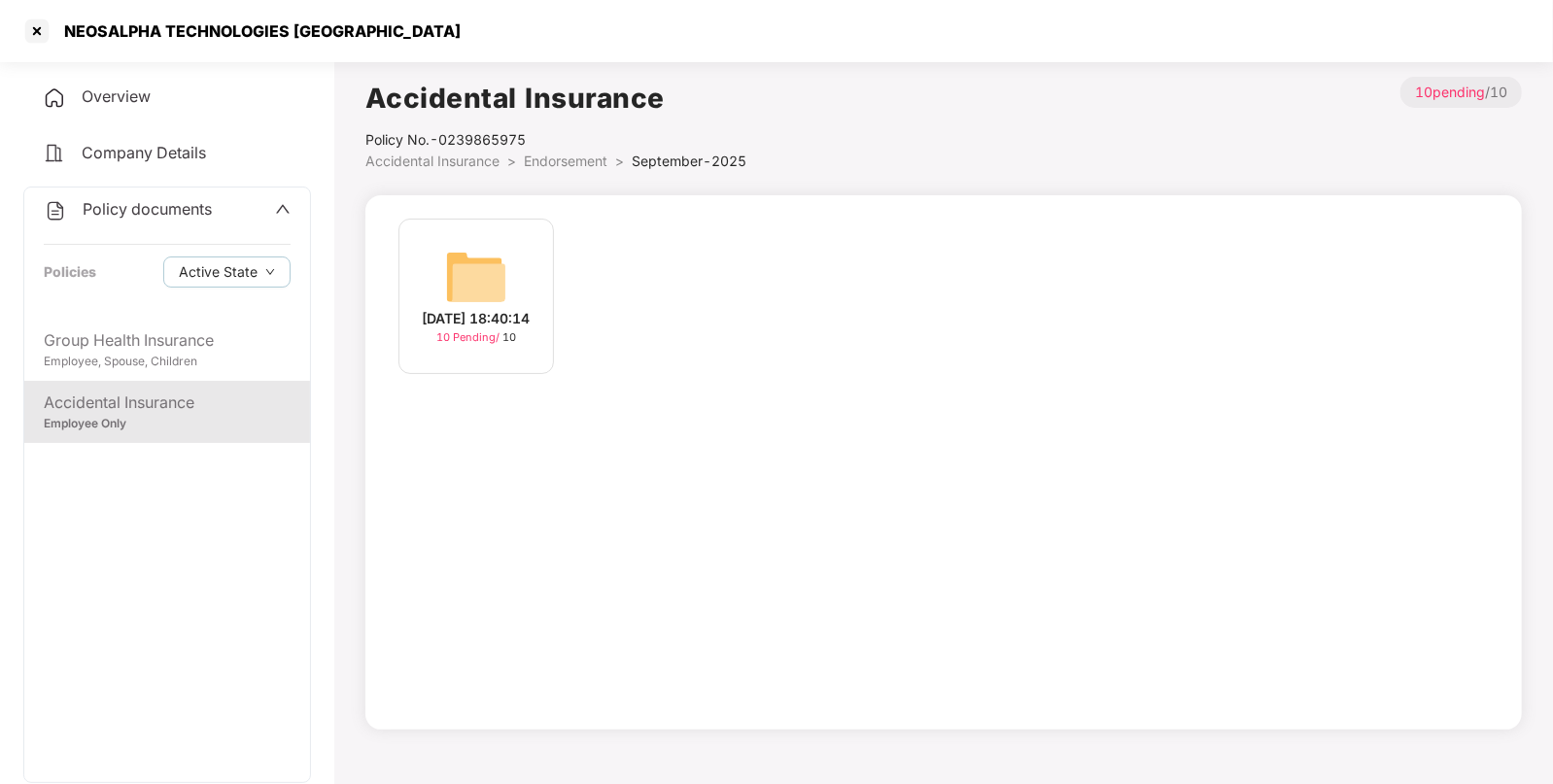
click at [492, 269] on img at bounding box center [476, 277] width 62 height 62
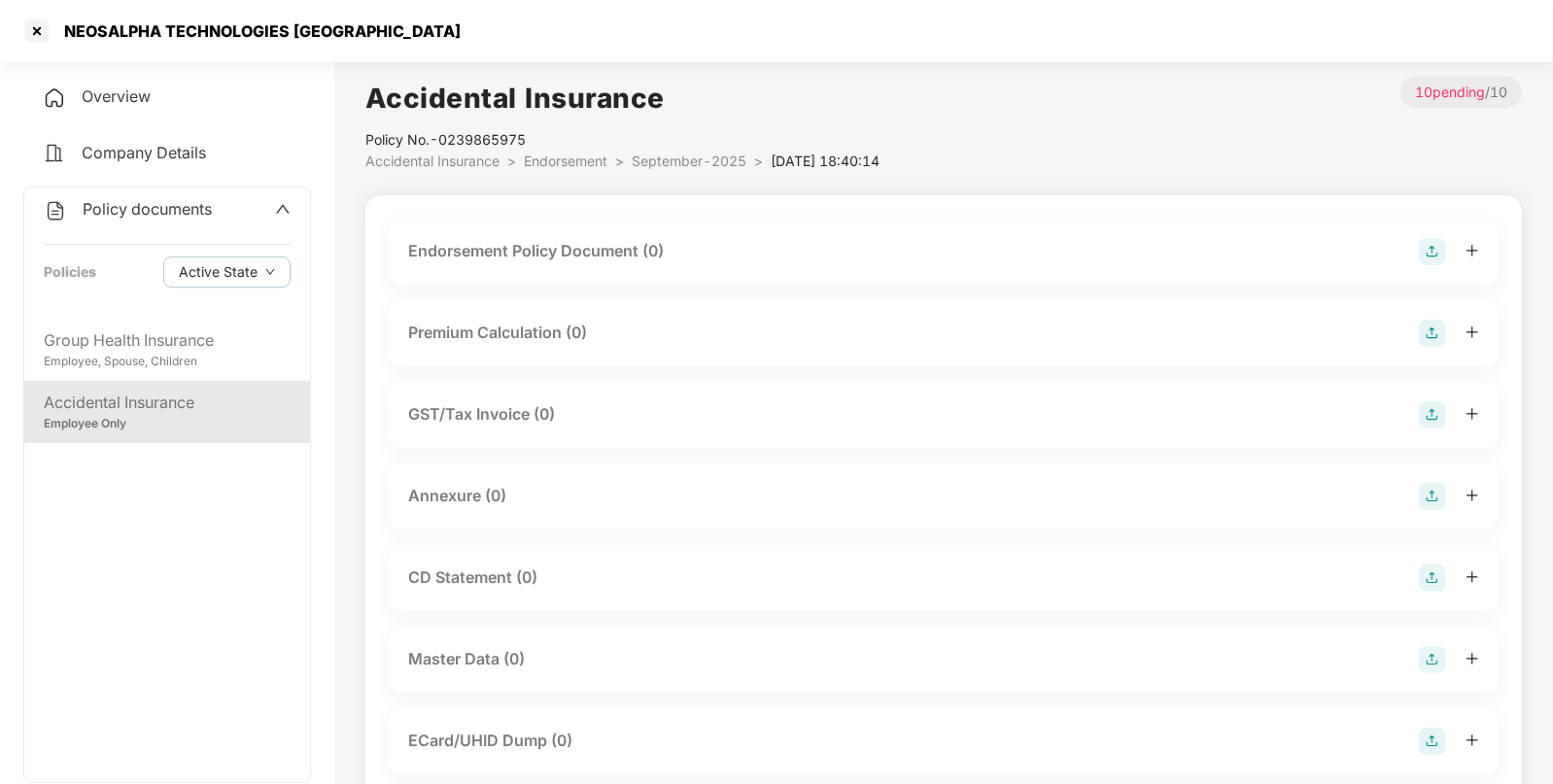
click at [1424, 255] on img at bounding box center [1432, 251] width 27 height 27
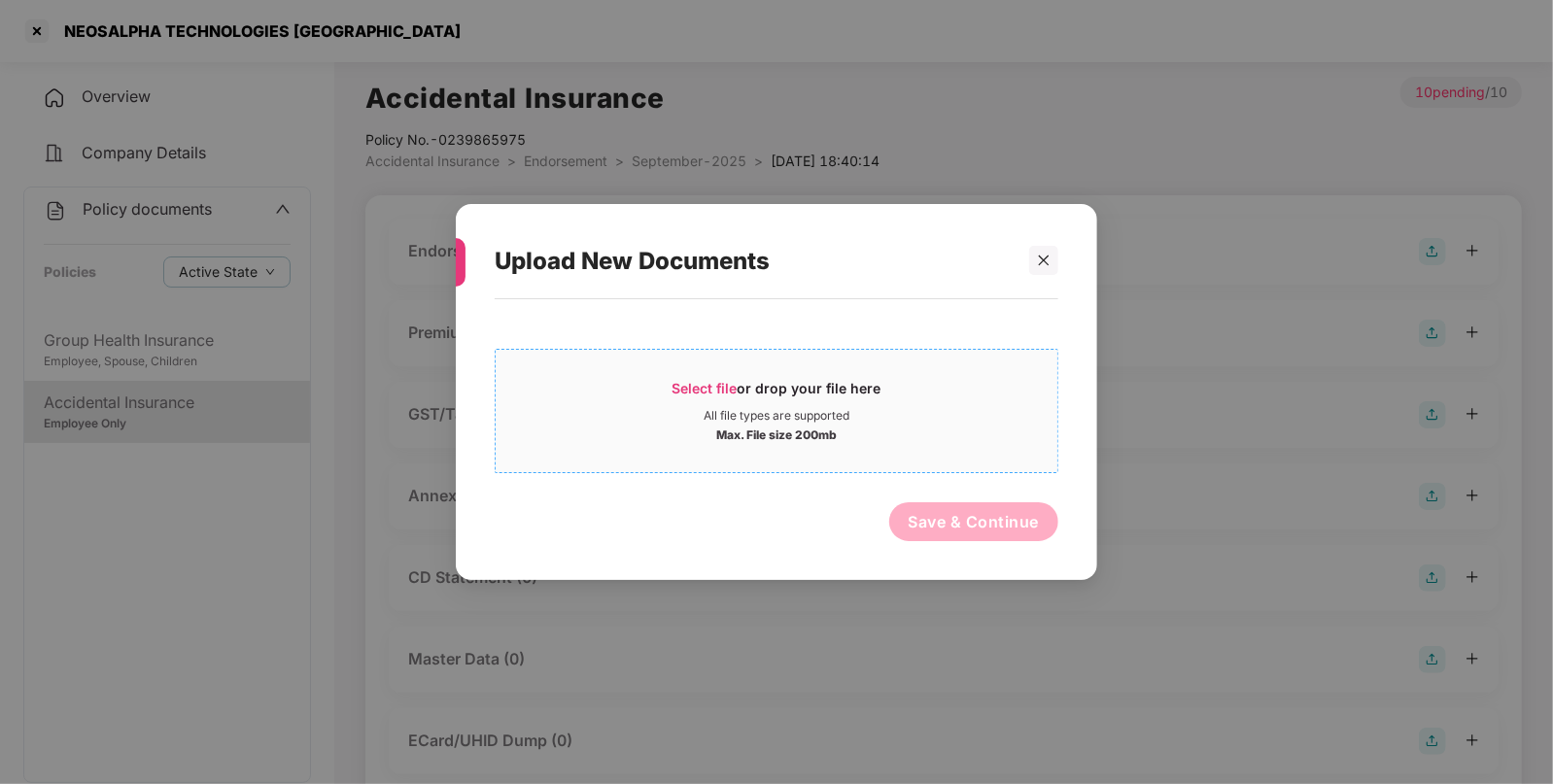
click at [680, 389] on span "Select file" at bounding box center [705, 388] width 65 height 17
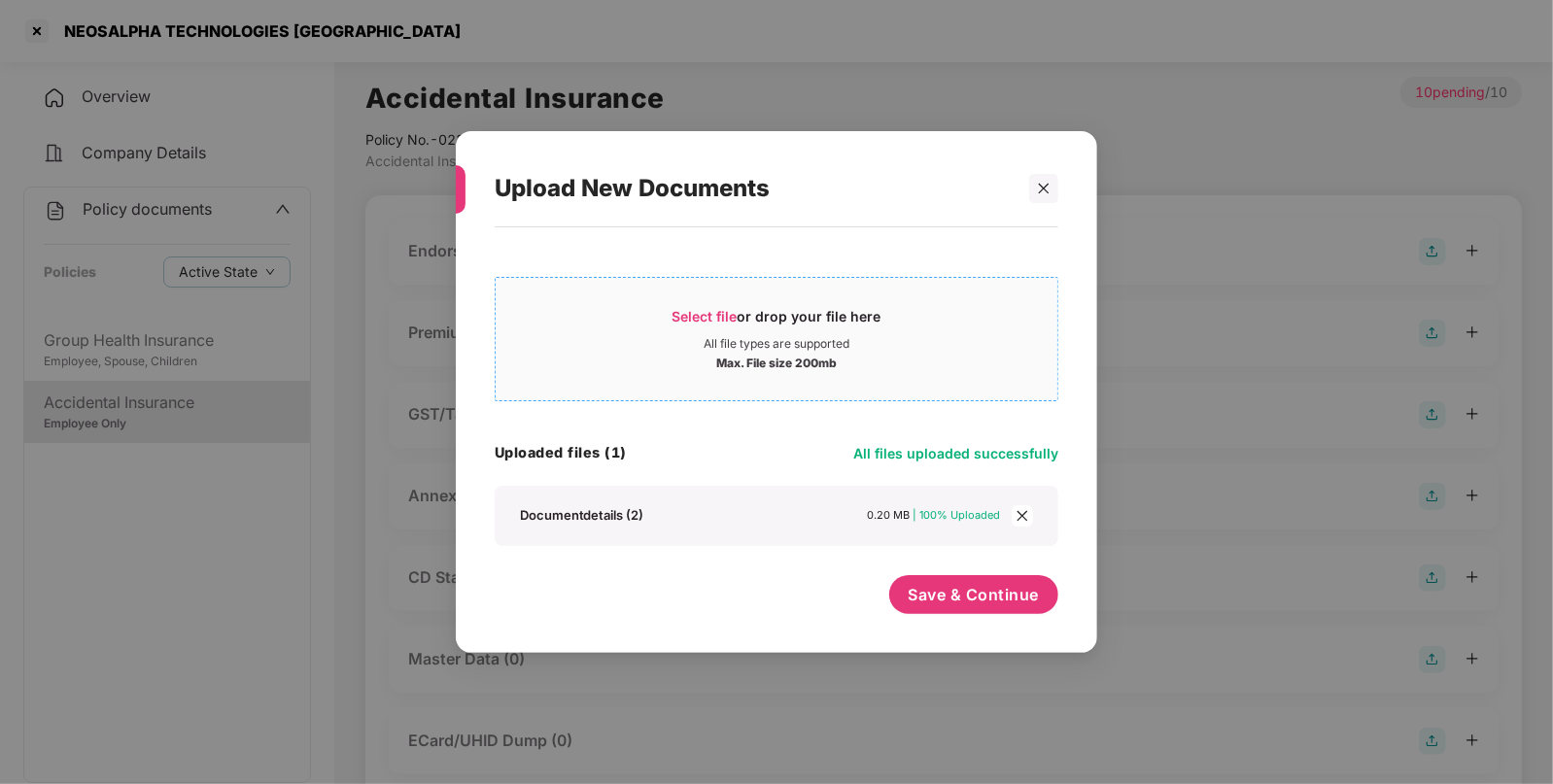
click at [707, 301] on span "Select file or drop your file here All file types are supported Max. File size …" at bounding box center [776, 339] width 562 height 93
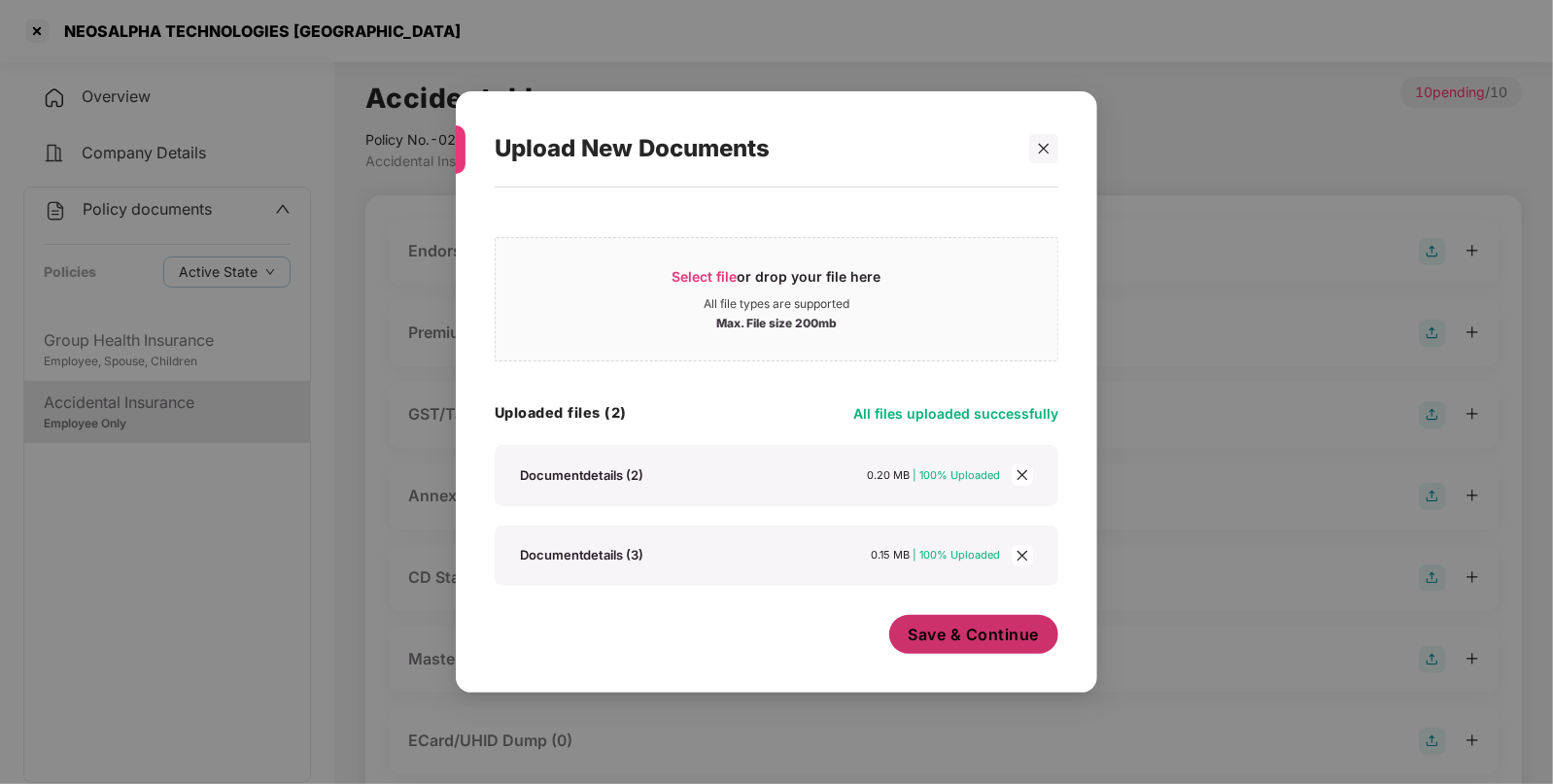
click at [923, 633] on span "Save & Continue" at bounding box center [973, 633] width 131 height 21
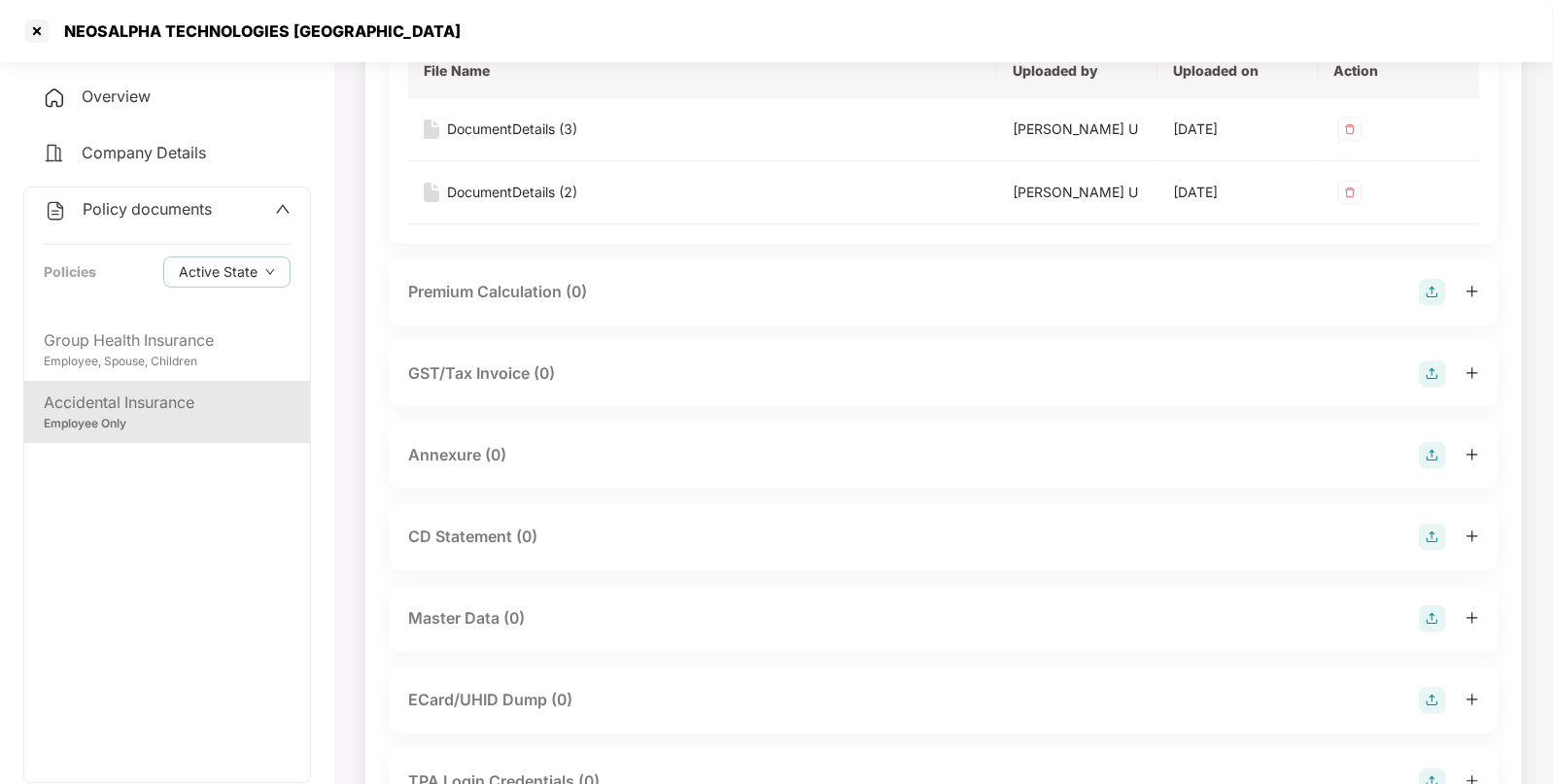
scroll to position [245, 0]
click at [1436, 446] on img at bounding box center [1432, 454] width 27 height 27
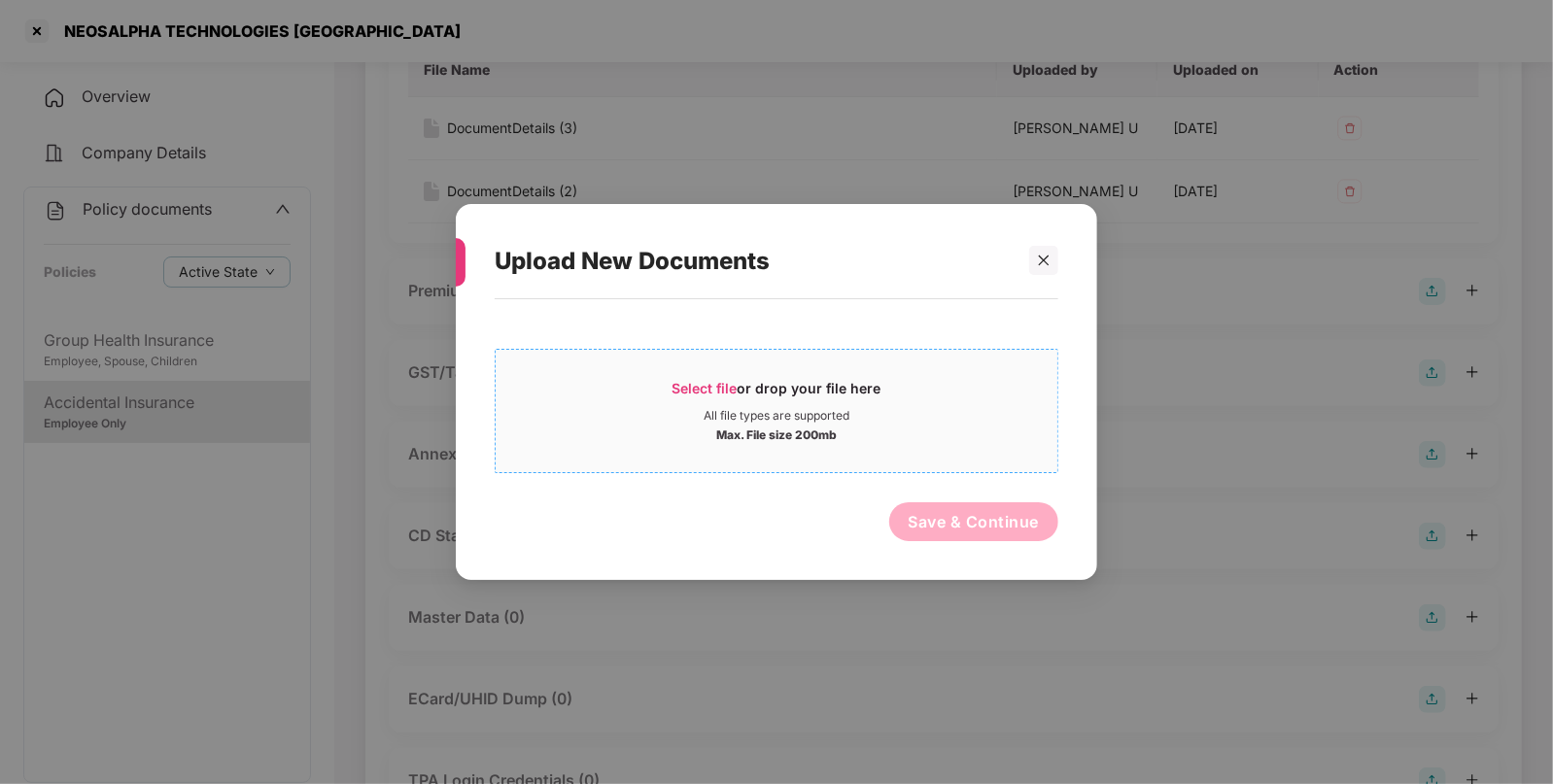
click at [683, 371] on span "Select file or drop your file here All file types are supported Max. File size …" at bounding box center [776, 410] width 562 height 93
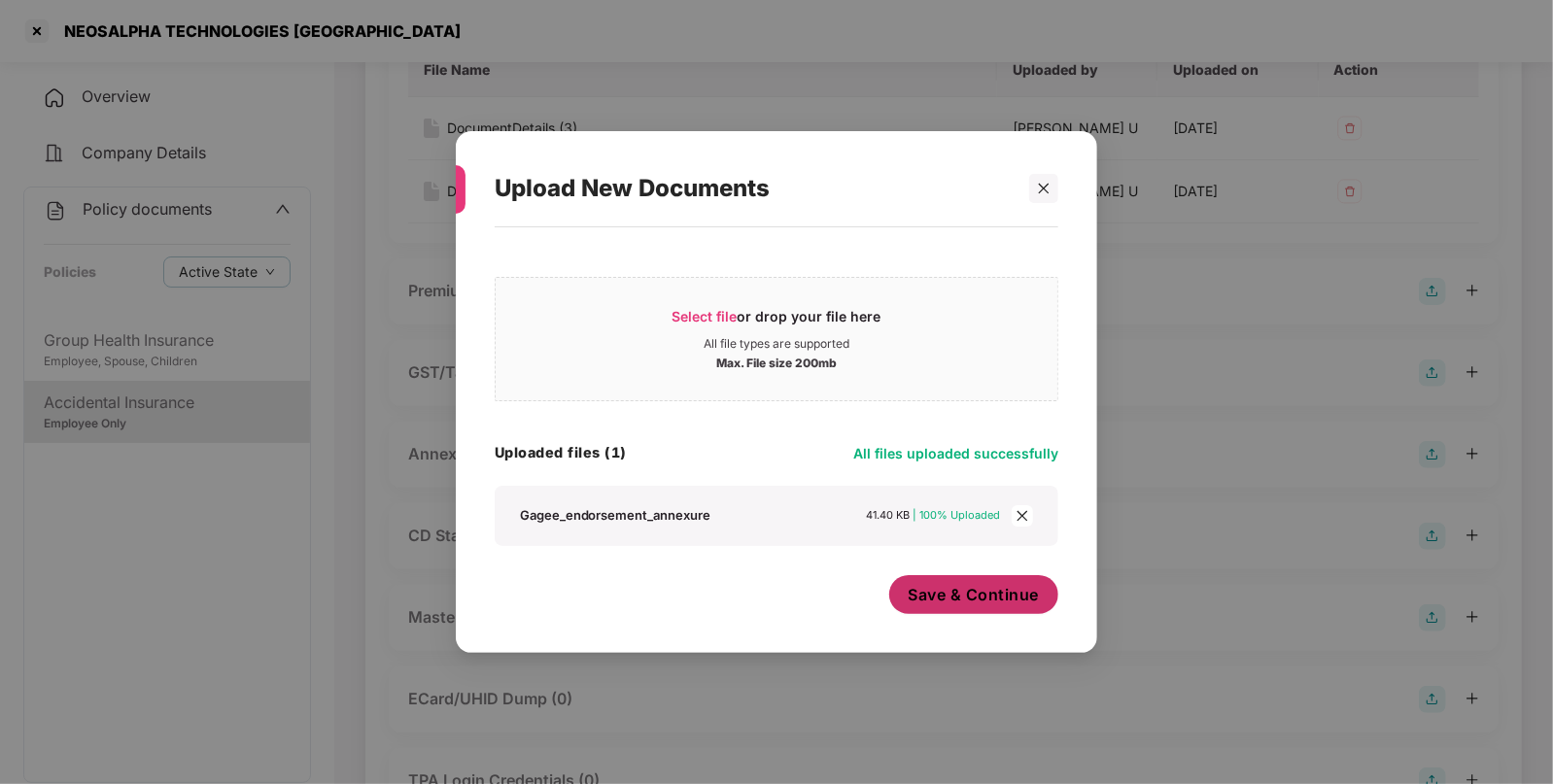
click at [956, 593] on span "Save & Continue" at bounding box center [973, 593] width 131 height 21
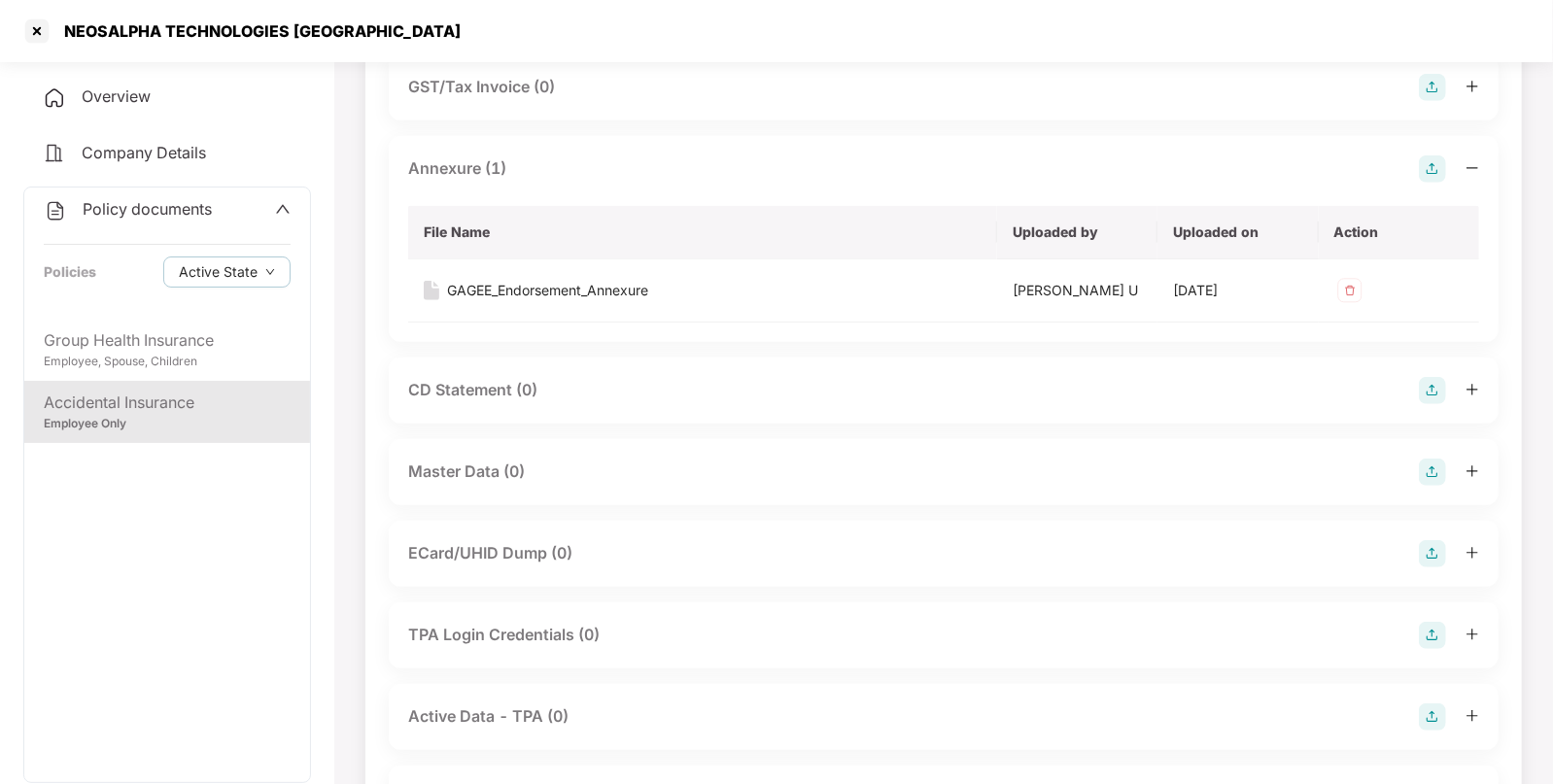
scroll to position [638, 0]
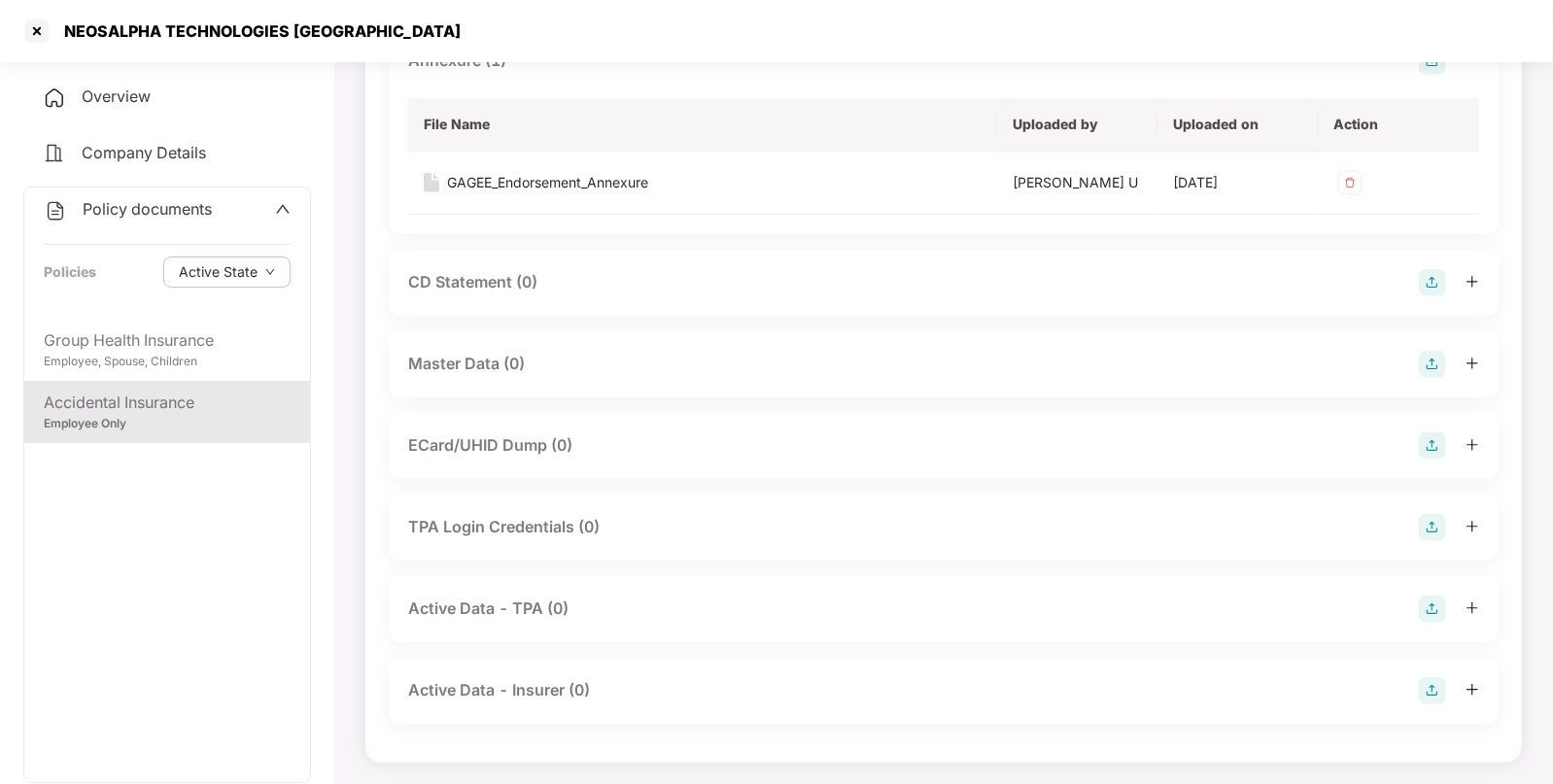
click at [1429, 361] on img at bounding box center [1432, 364] width 27 height 27
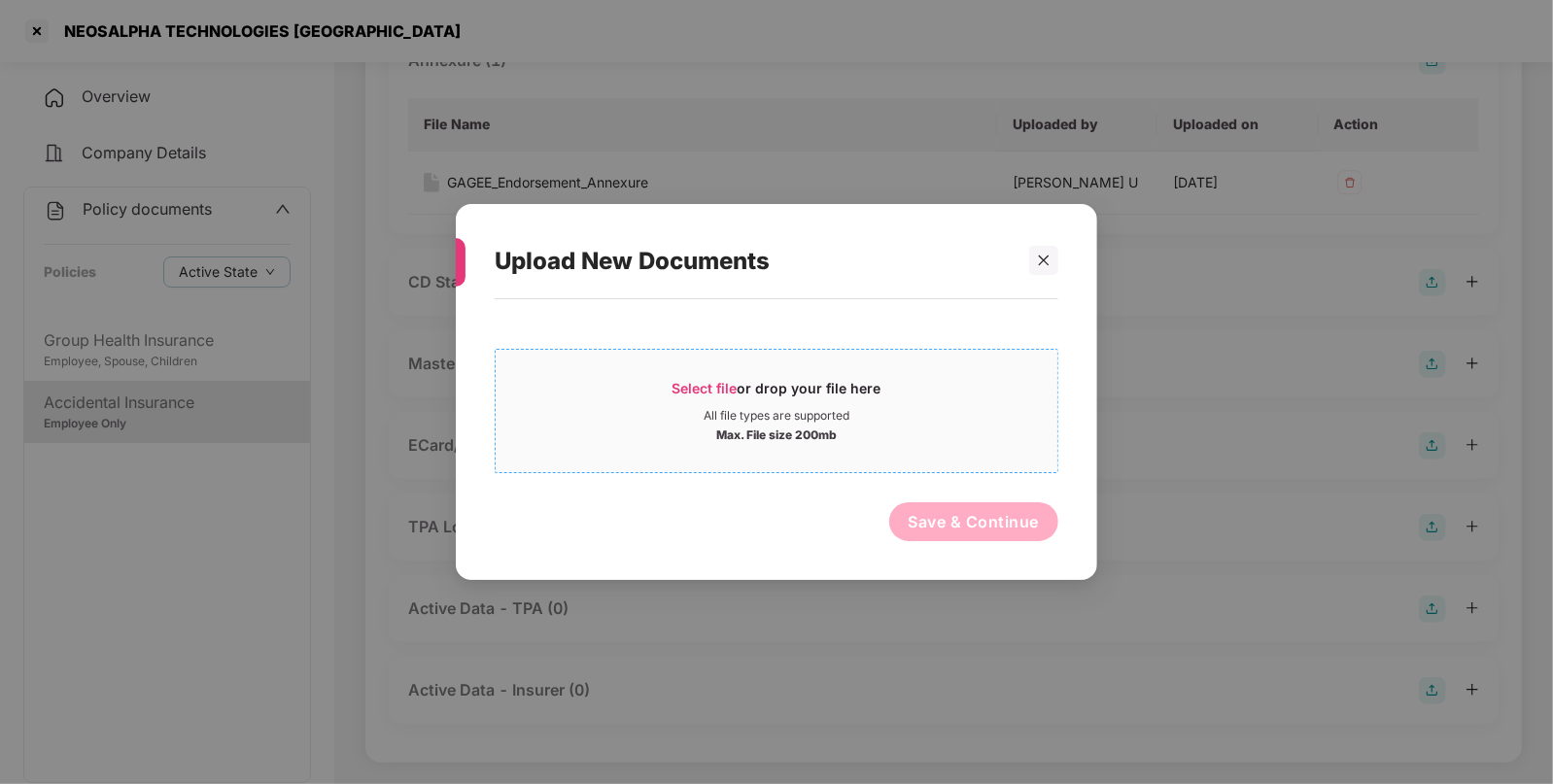
click at [722, 386] on span "Select file" at bounding box center [705, 388] width 65 height 17
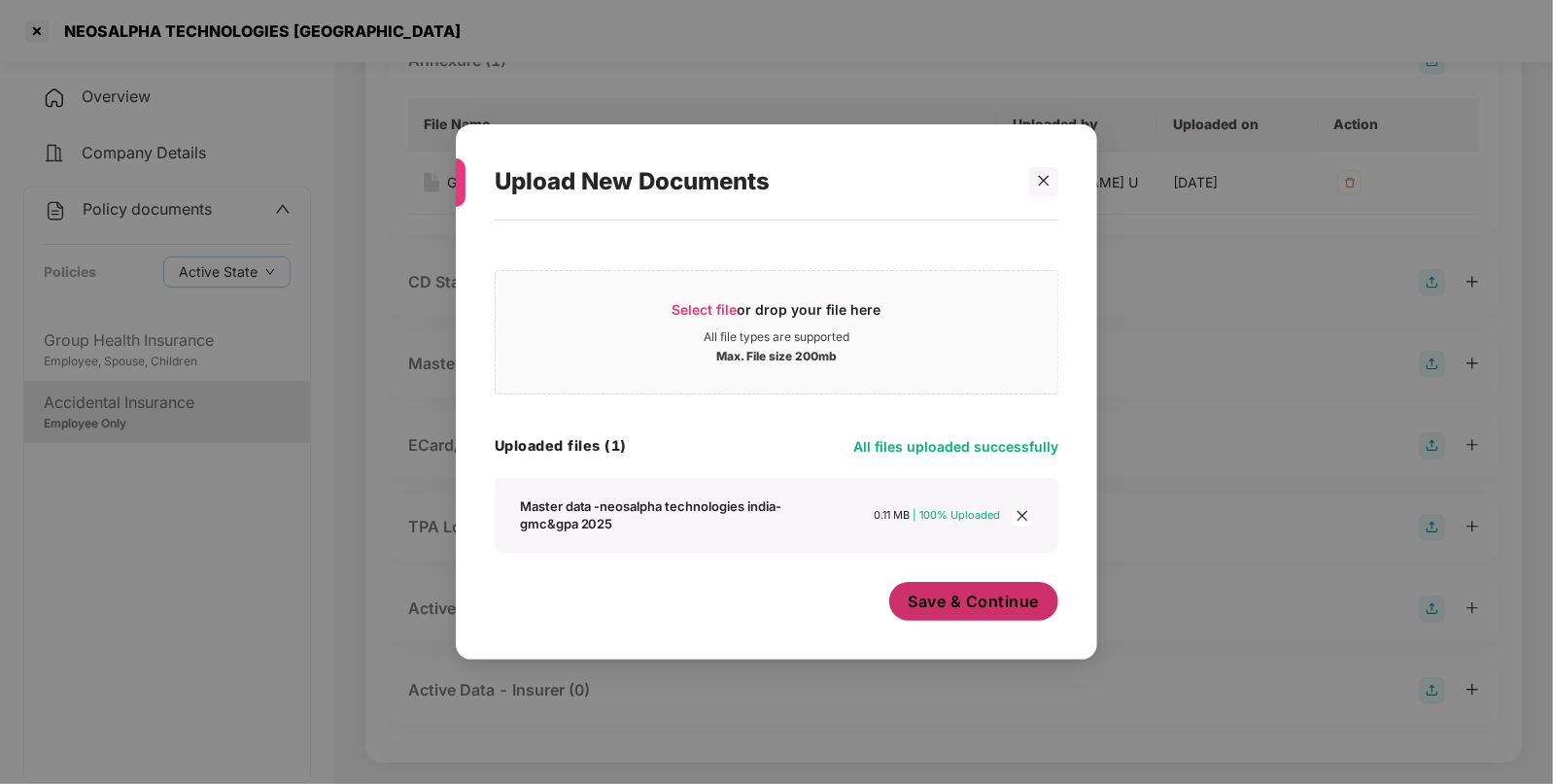
click at [935, 601] on span "Save & Continue" at bounding box center [973, 600] width 131 height 21
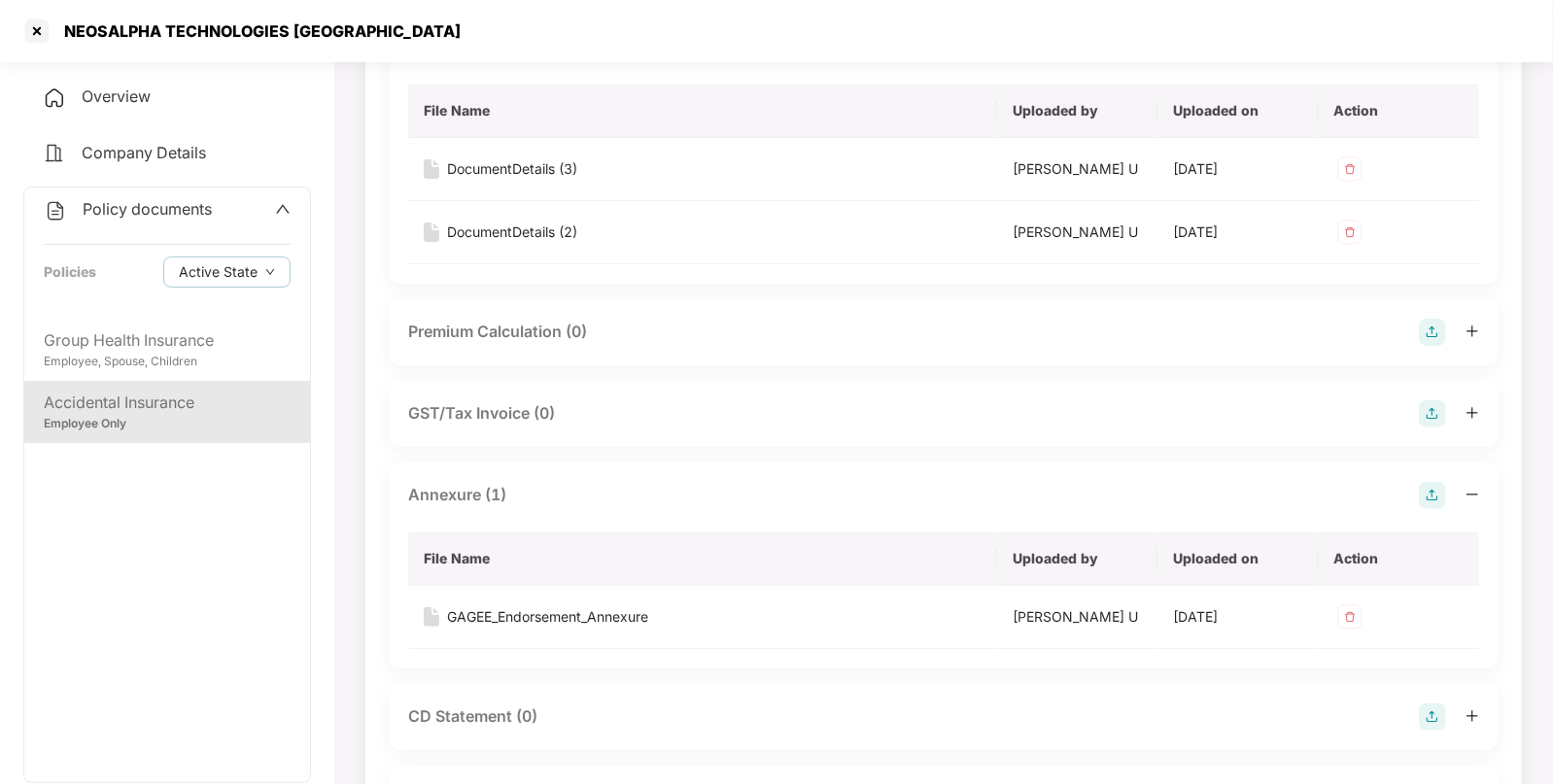
scroll to position [0, 0]
